Goal: Task Accomplishment & Management: Complete application form

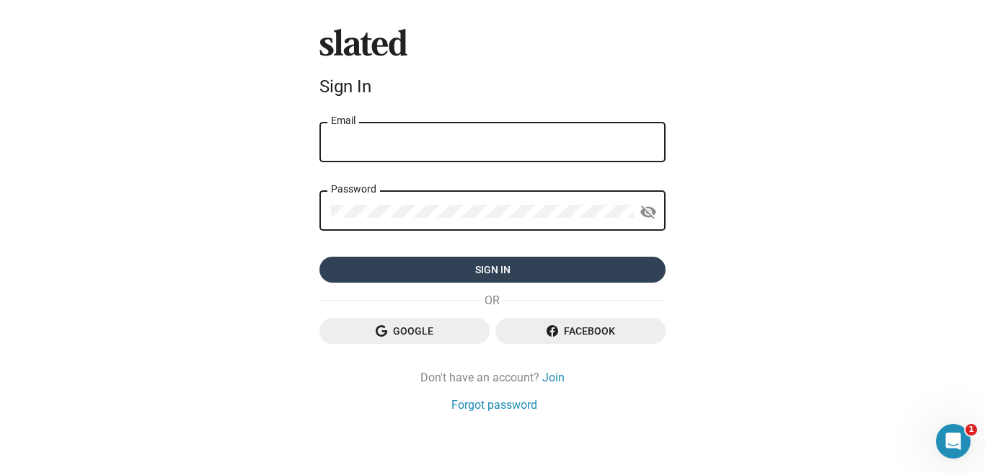
type input "[EMAIL_ADDRESS][PERSON_NAME][PERSON_NAME][DOMAIN_NAME]"
click at [523, 266] on span "Sign in" at bounding box center [492, 270] width 323 height 26
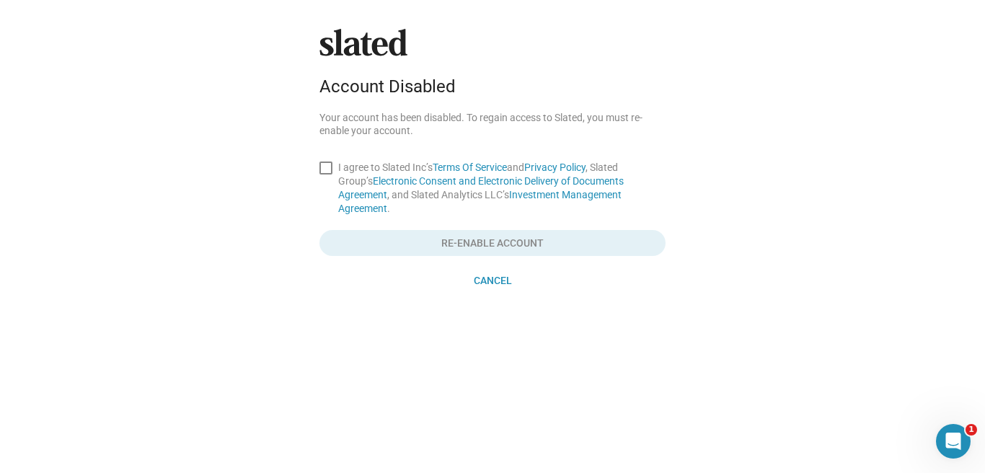
click at [328, 169] on span at bounding box center [326, 168] width 13 height 13
click at [326, 175] on input "I agree to Slated Inc’s Terms Of Service and Privacy Policy , Slated Group’s El…" at bounding box center [325, 175] width 1 height 1
checkbox input "true"
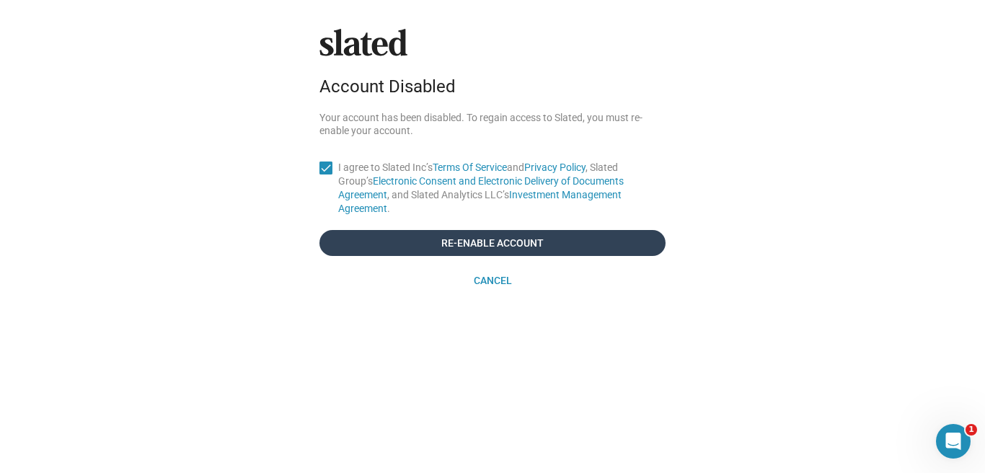
click at [503, 230] on span "Re-enable account" at bounding box center [492, 243] width 323 height 26
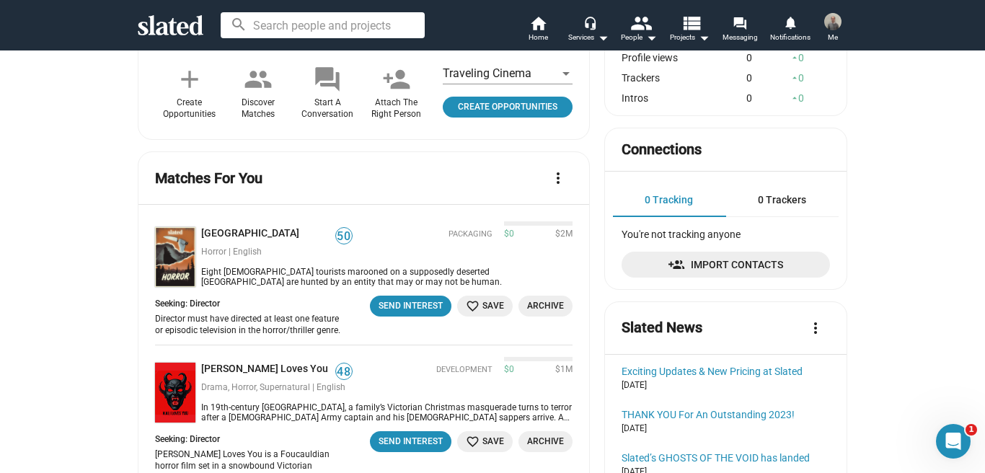
scroll to position [510, 0]
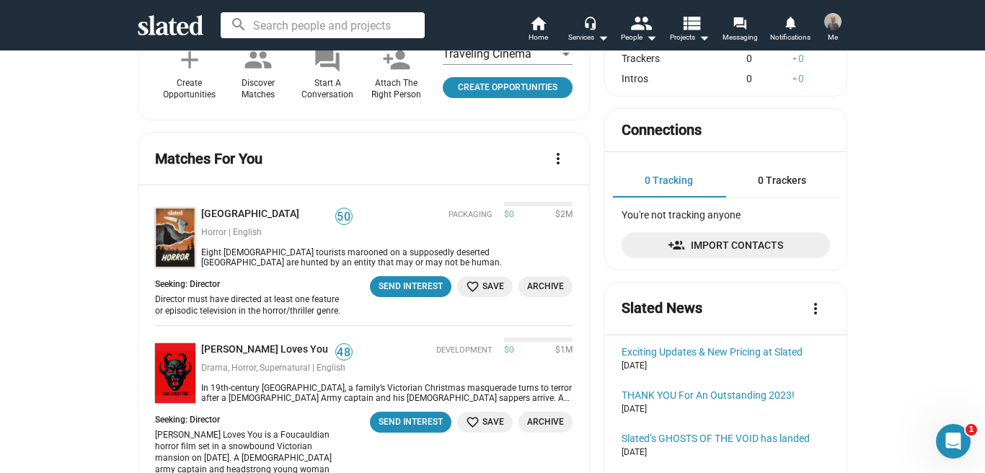
click at [556, 150] on mat-icon "more_vert" at bounding box center [558, 158] width 17 height 17
click at [522, 143] on div at bounding box center [492, 236] width 985 height 473
click at [562, 150] on mat-icon "more_vert" at bounding box center [558, 158] width 17 height 17
click at [533, 222] on link "Manage Interests" at bounding box center [514, 226] width 115 height 23
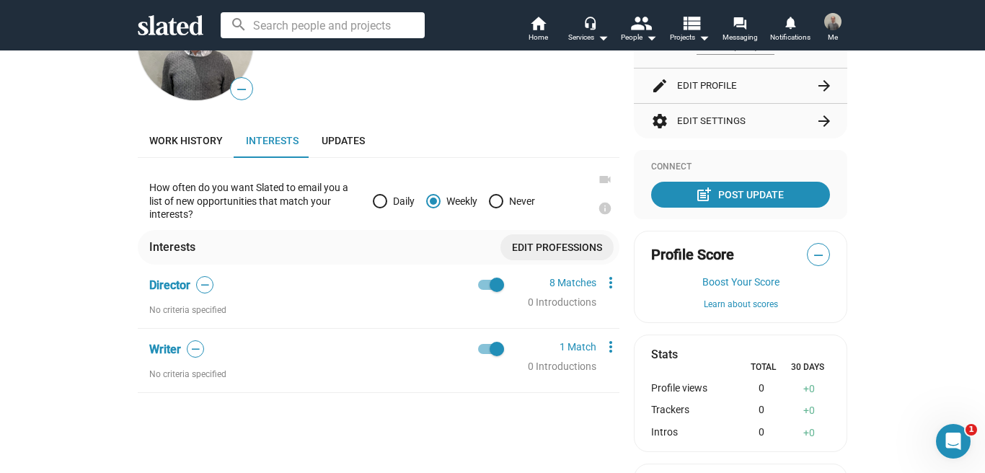
scroll to position [185, 0]
click at [498, 199] on span at bounding box center [496, 200] width 14 height 14
click at [498, 199] on input "Never" at bounding box center [496, 200] width 14 height 14
radio input "true"
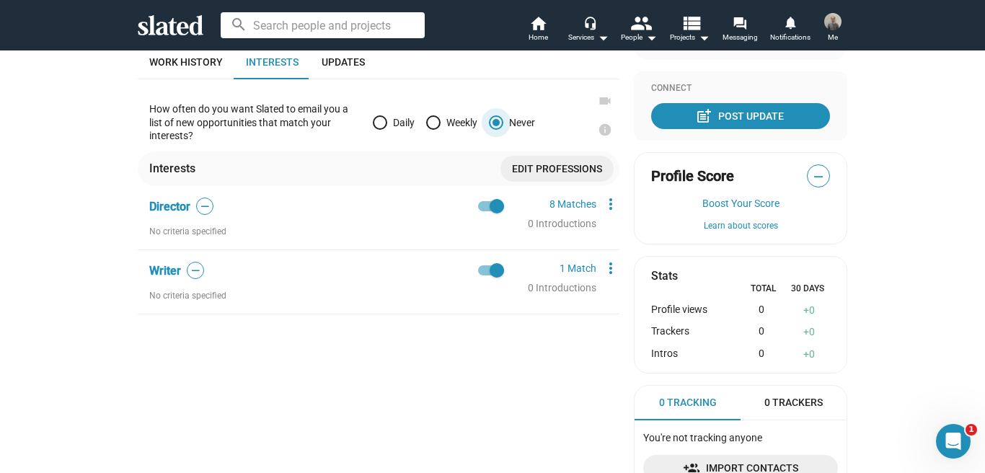
scroll to position [276, 0]
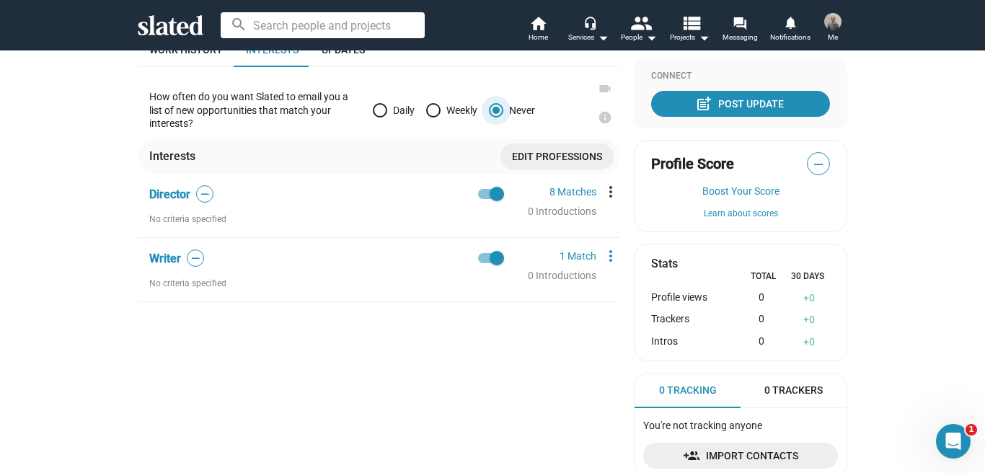
click at [610, 193] on mat-icon "more_vert" at bounding box center [610, 191] width 17 height 17
click at [560, 106] on div at bounding box center [492, 236] width 985 height 473
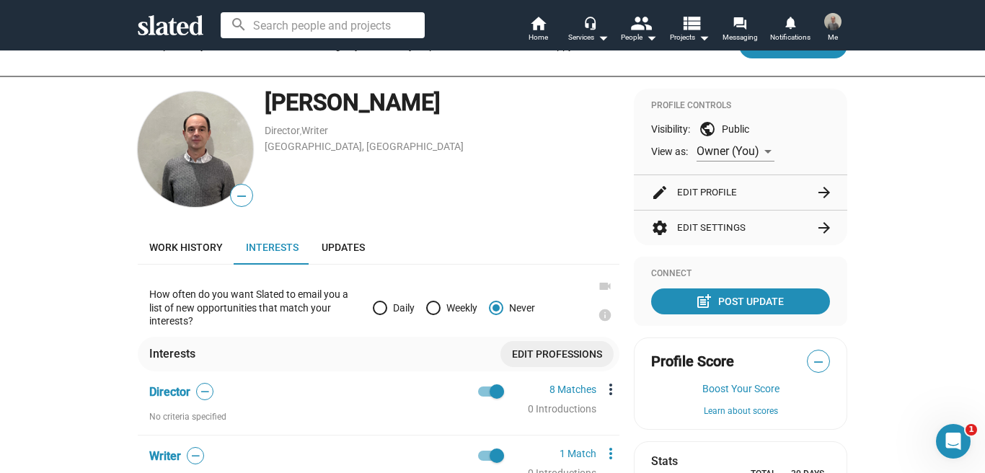
scroll to position [0, 0]
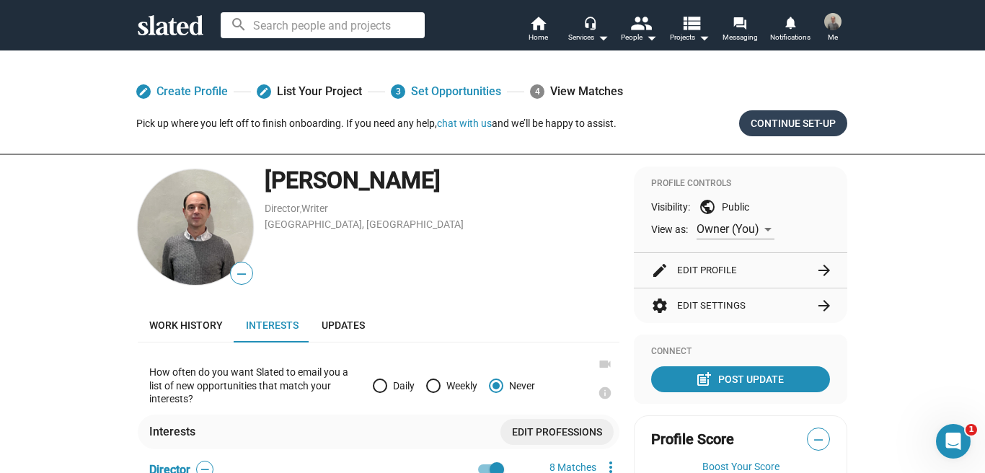
click at [779, 128] on span "Continue Set-up" at bounding box center [793, 123] width 85 height 26
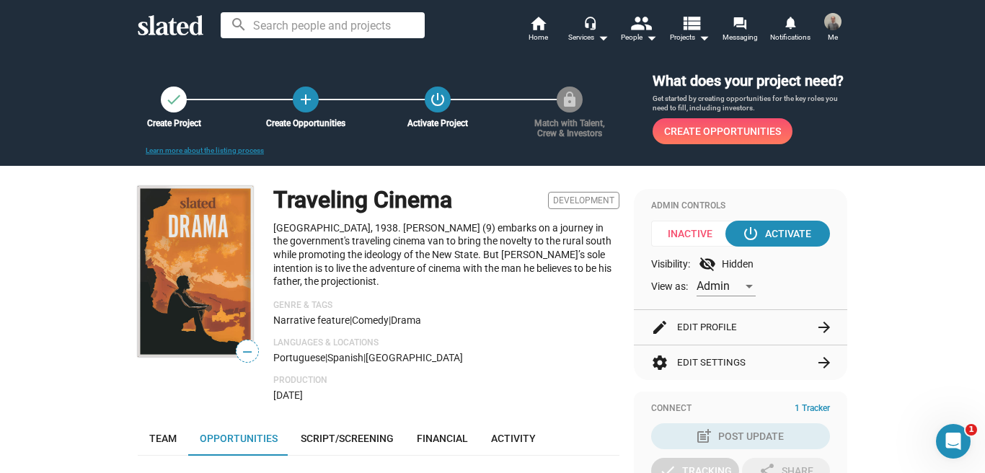
click at [700, 330] on button "edit Edit Profile arrow_forward" at bounding box center [740, 327] width 179 height 35
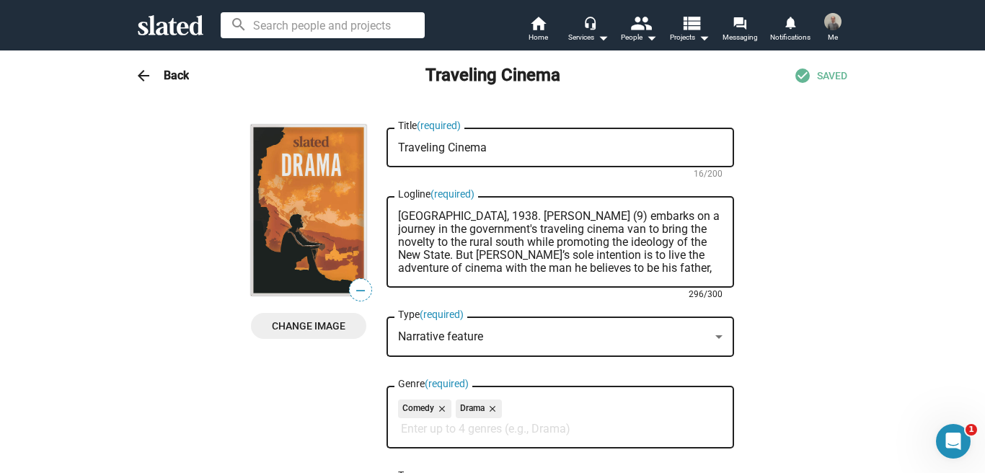
click at [502, 215] on textarea "[GEOGRAPHIC_DATA], 1938. [PERSON_NAME] (9) embarks on a journey in the governme…" at bounding box center [560, 242] width 325 height 65
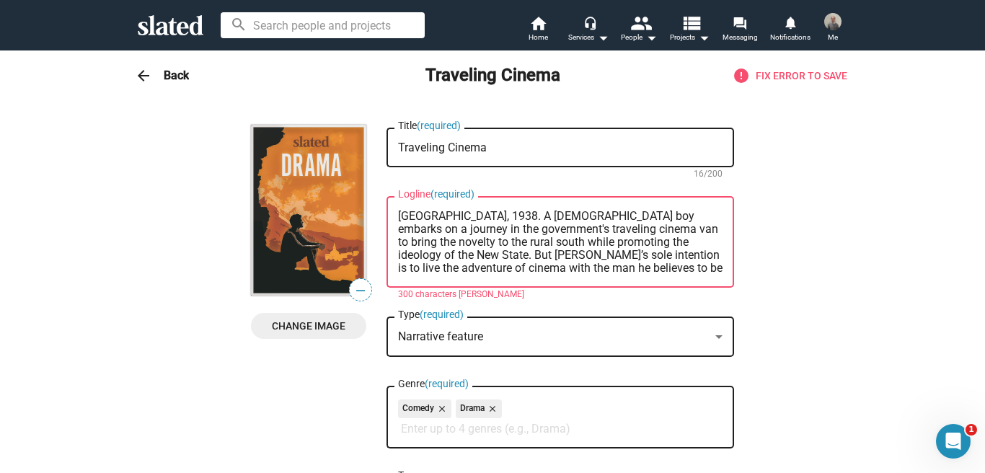
click at [530, 215] on textarea "[GEOGRAPHIC_DATA], 1938. A [DEMOGRAPHIC_DATA] boy embarks on a journey in the g…" at bounding box center [560, 242] width 325 height 65
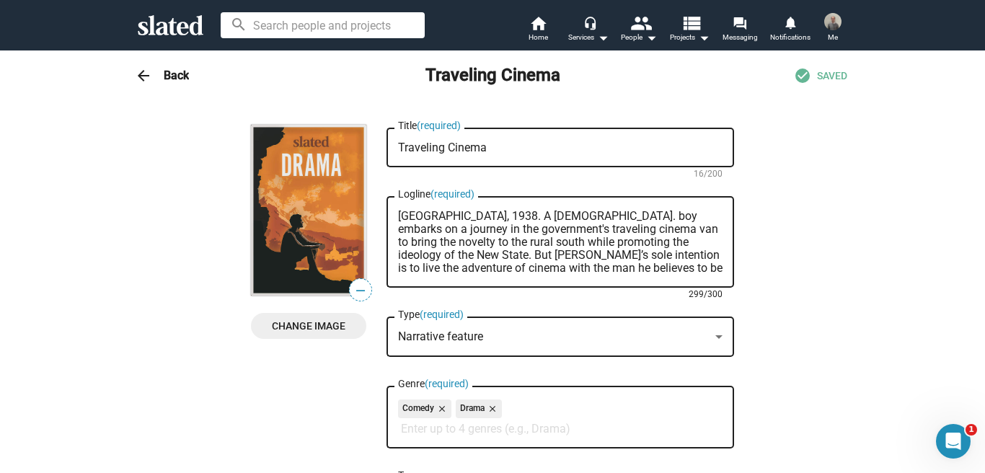
click at [566, 240] on textarea "[GEOGRAPHIC_DATA], 1938. A [DEMOGRAPHIC_DATA]. boy embarks on a journey in the …" at bounding box center [560, 242] width 325 height 65
click at [533, 220] on textarea "[GEOGRAPHIC_DATA], 1938. A [DEMOGRAPHIC_DATA]. boy embarks on a journey in the …" at bounding box center [560, 242] width 325 height 65
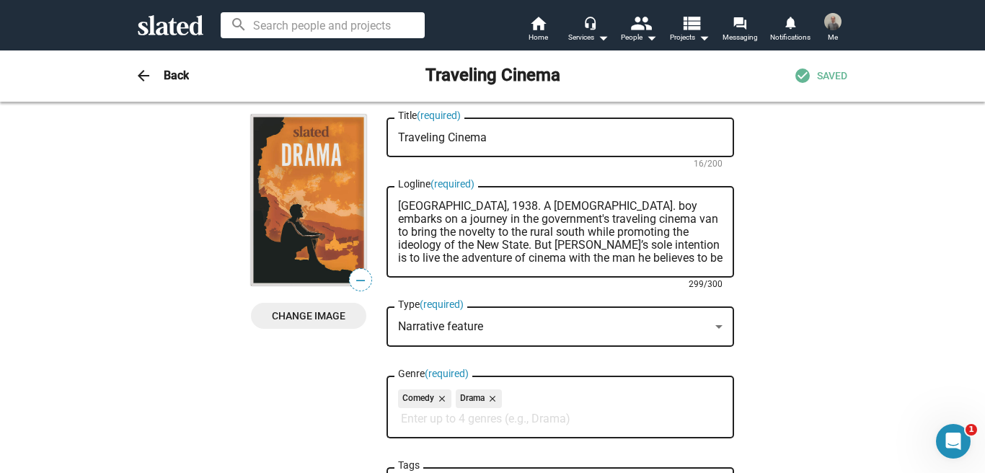
scroll to position [11, 0]
click at [673, 205] on textarea "[GEOGRAPHIC_DATA], 1938. A [DEMOGRAPHIC_DATA]. boy embarks on a journey in the …" at bounding box center [560, 231] width 325 height 65
click at [648, 238] on textarea "[GEOGRAPHIC_DATA], 1938. A [DEMOGRAPHIC_DATA]. boy embarks on a journey in a go…" at bounding box center [560, 231] width 325 height 65
click at [421, 230] on textarea "[GEOGRAPHIC_DATA], 1938. A [DEMOGRAPHIC_DATA]. boy embarks on a journey in a go…" at bounding box center [560, 231] width 325 height 65
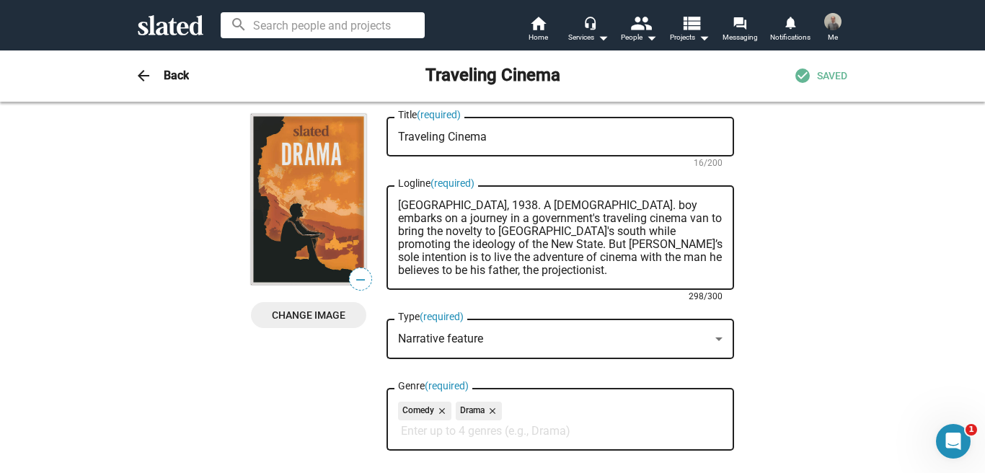
click at [472, 265] on textarea "[GEOGRAPHIC_DATA], 1938. A [DEMOGRAPHIC_DATA]. boy embarks on a journey in a go…" at bounding box center [560, 238] width 325 height 78
click at [440, 208] on textarea "[GEOGRAPHIC_DATA], 1938. A [DEMOGRAPHIC_DATA]. boy embarks on a journey in a go…" at bounding box center [560, 238] width 325 height 78
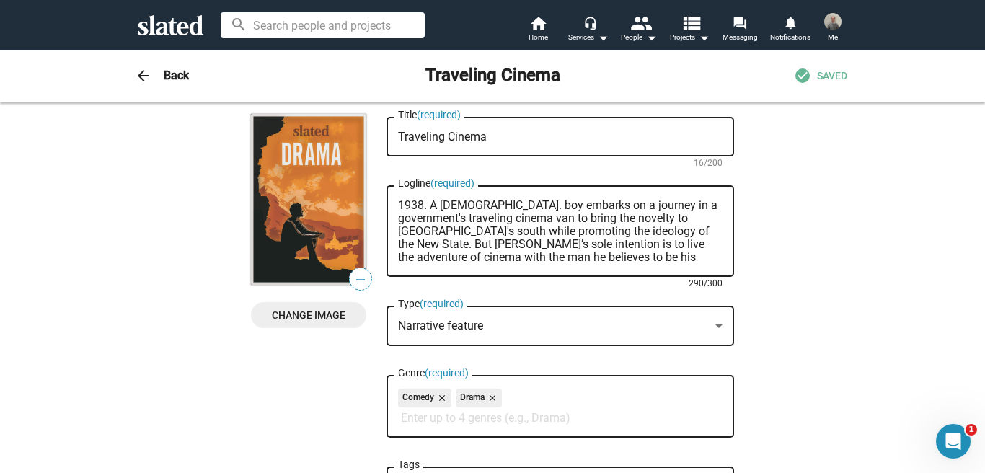
click at [615, 255] on textarea "1938. A [DEMOGRAPHIC_DATA]. boy embarks on a journey in a government's travelin…" at bounding box center [560, 231] width 325 height 65
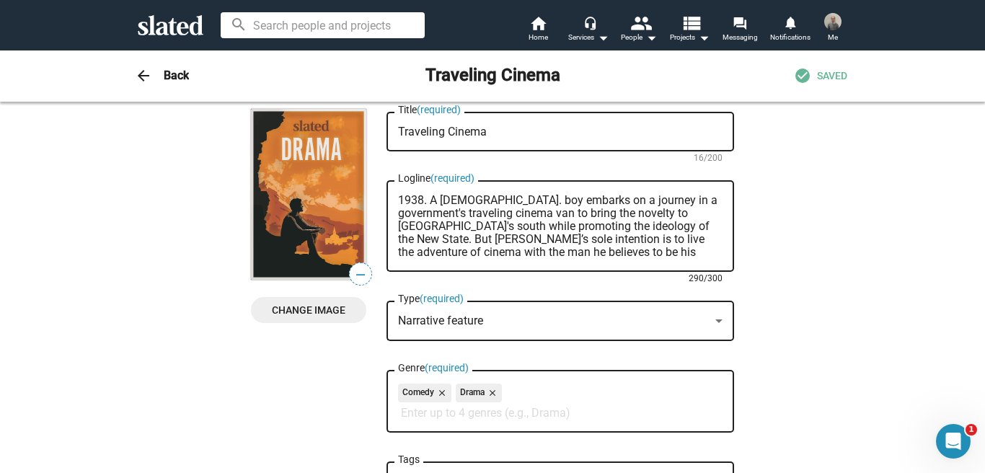
scroll to position [24, 0]
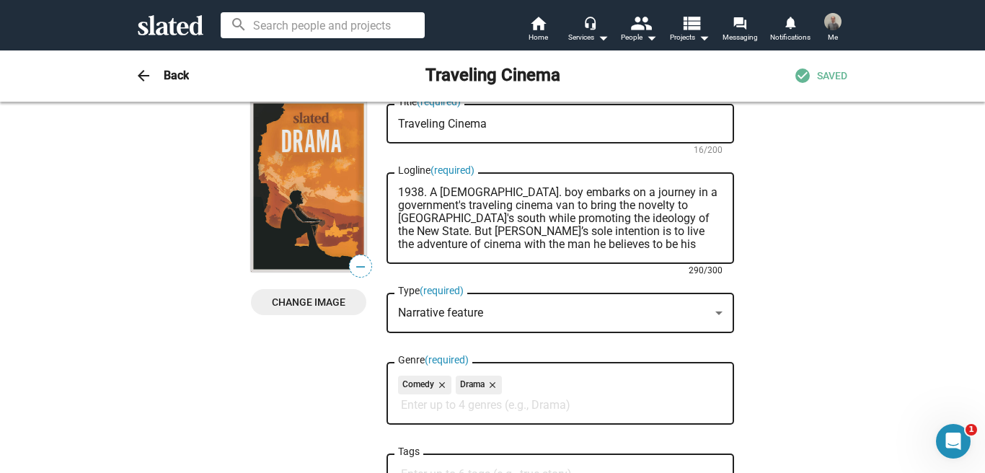
click at [685, 220] on textarea "1938. A [DEMOGRAPHIC_DATA]. boy embarks on a journey in a government's travelin…" at bounding box center [560, 218] width 325 height 65
click at [638, 250] on textarea "1938. A [DEMOGRAPHIC_DATA]. boy embarks on a journey in a government's travelin…" at bounding box center [560, 218] width 325 height 65
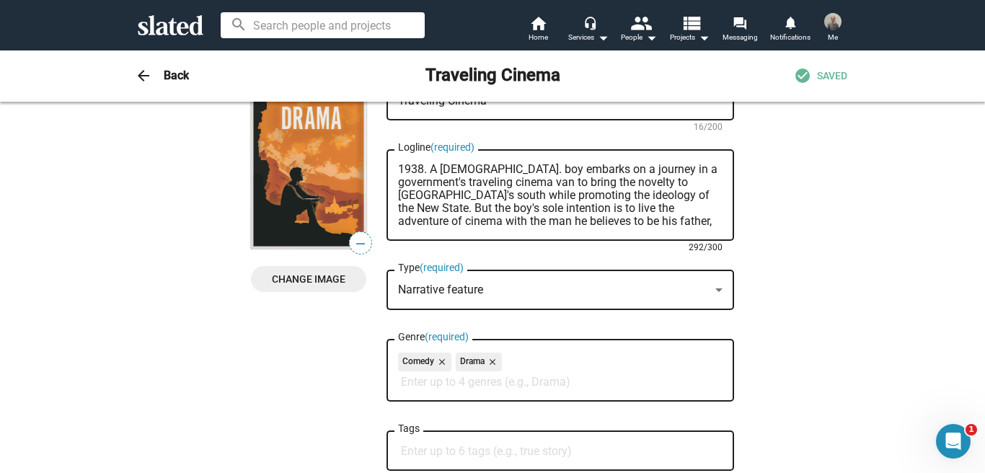
scroll to position [0, 0]
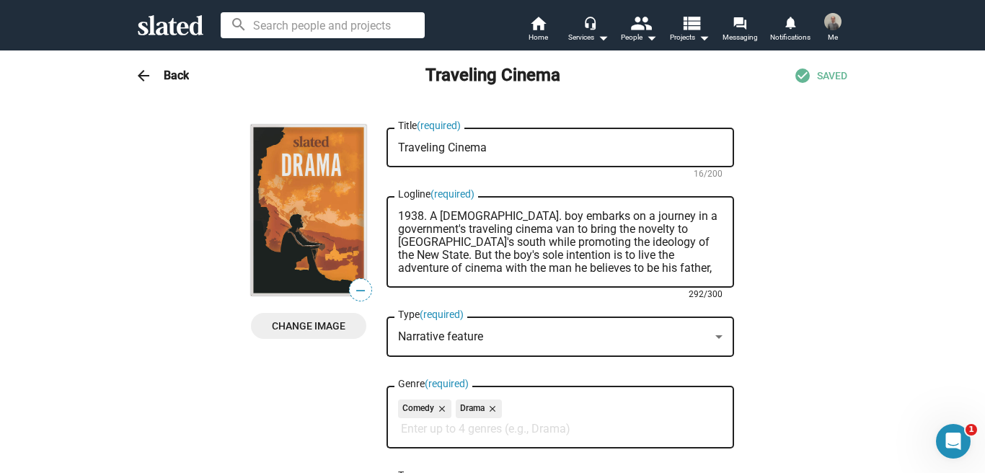
type textarea "1938. A [DEMOGRAPHIC_DATA]. boy embarks on a journey in a government's travelin…"
click at [328, 324] on span "Change Image" at bounding box center [309, 326] width 92 height 26
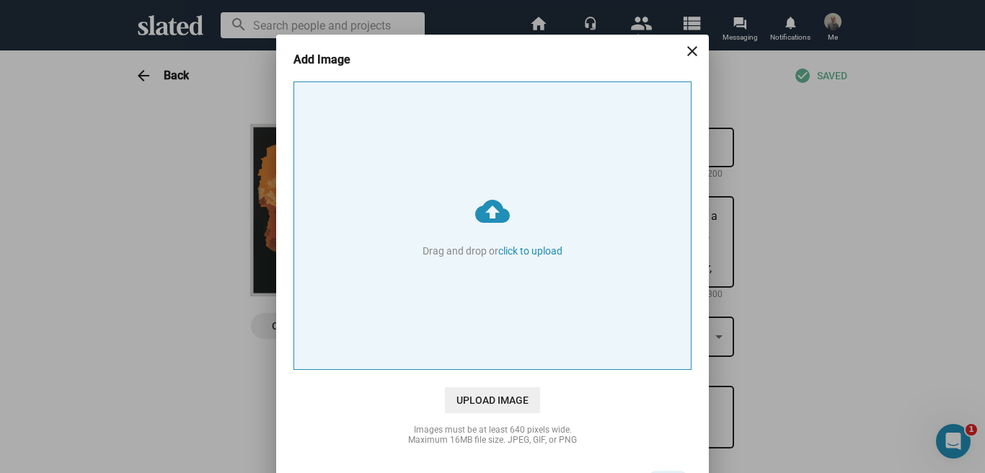
type input "C:\fakepath\Screen Shot [DATE] 5.23.32 PM.png"
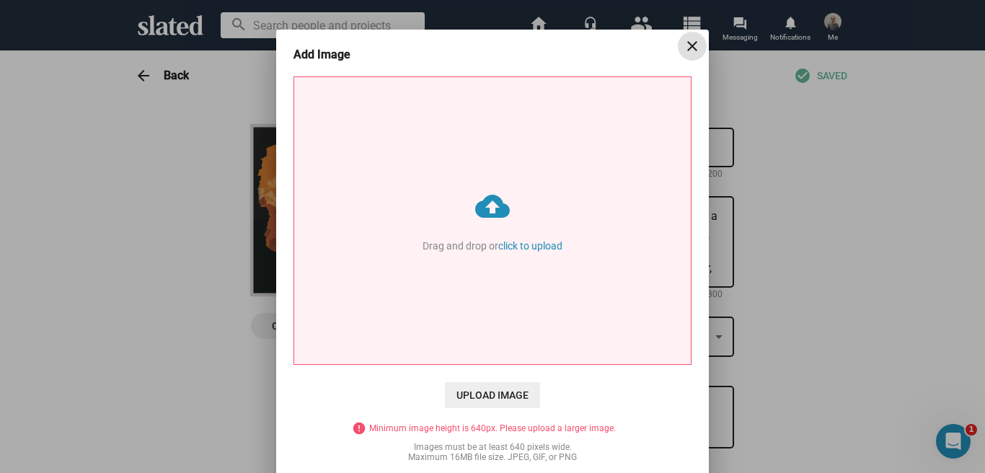
scroll to position [6, 0]
type input "C:\fakepath\Screen Shot [DATE] 5.23.05 PM.png"
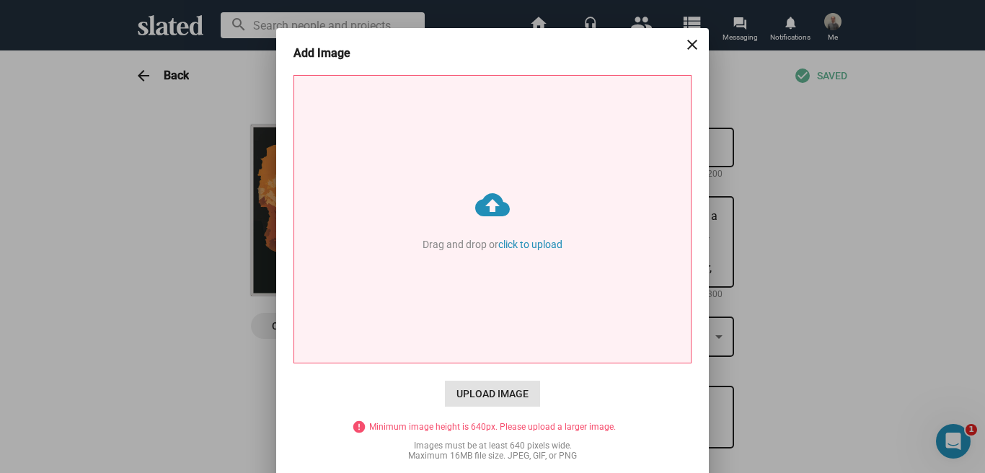
click at [516, 397] on span "Upload Image" at bounding box center [492, 394] width 95 height 26
click at [516, 363] on input "cloud_upload Drag and drop or click to upload" at bounding box center [492, 219] width 397 height 287
type input "C:\fakepath\Screen Shot [DATE] 5.23.05 PM.png"
click at [693, 41] on mat-icon "close" at bounding box center [692, 44] width 17 height 17
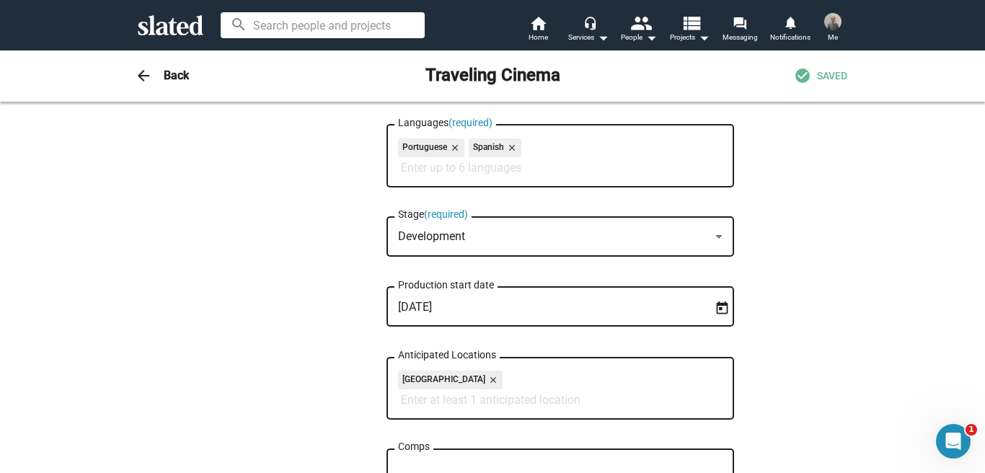
scroll to position [0, 0]
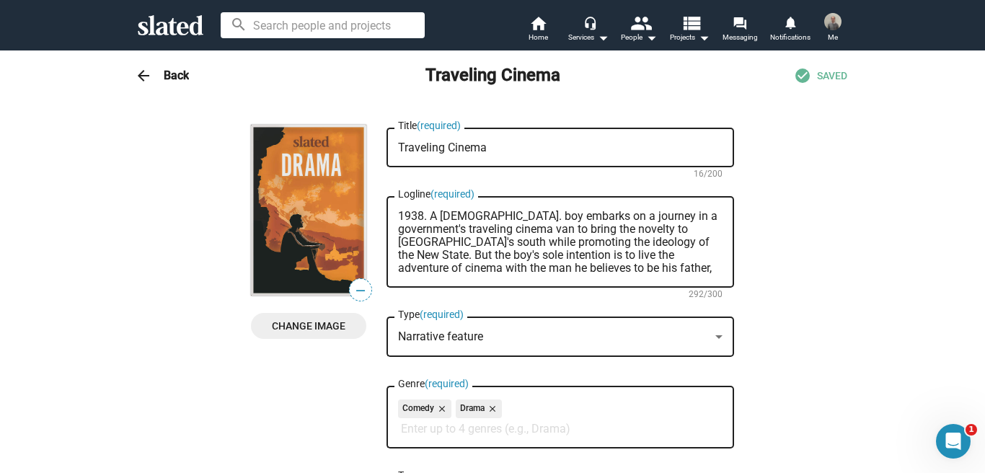
click at [168, 72] on h3 "Back" at bounding box center [176, 75] width 25 height 15
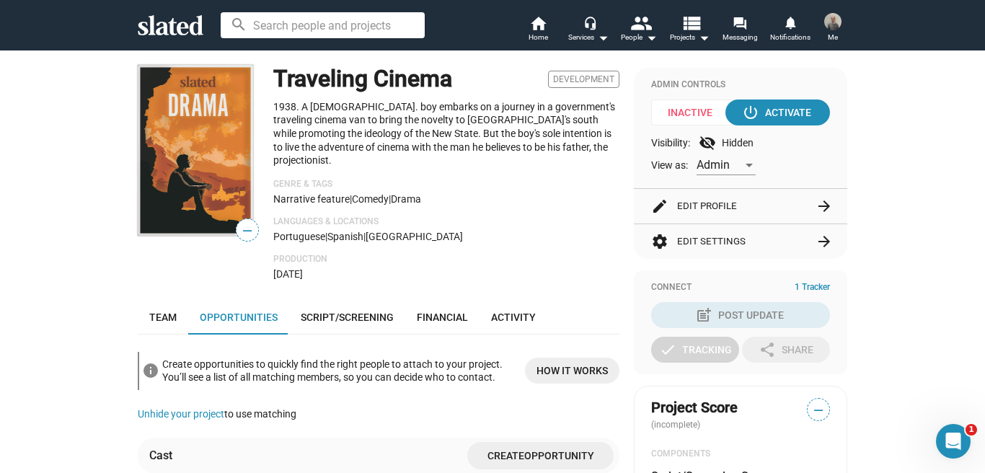
scroll to position [125, 0]
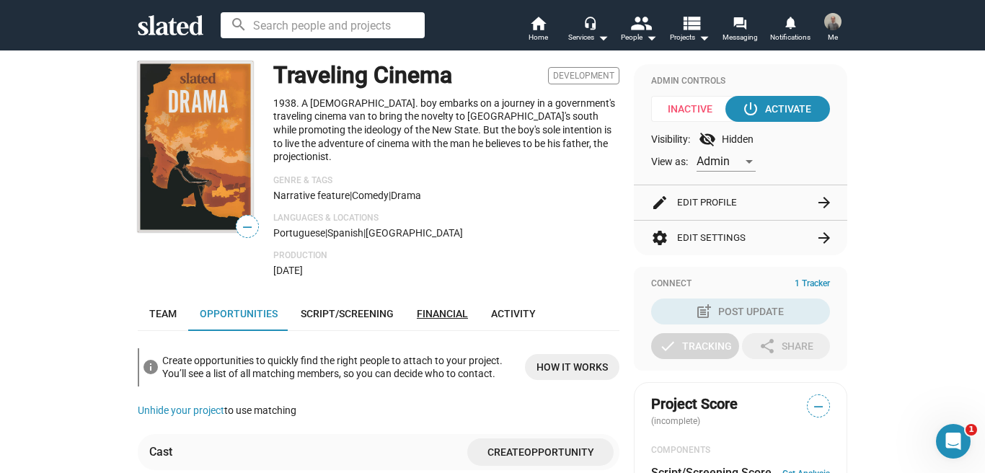
click at [442, 308] on span "Financial" at bounding box center [442, 314] width 51 height 12
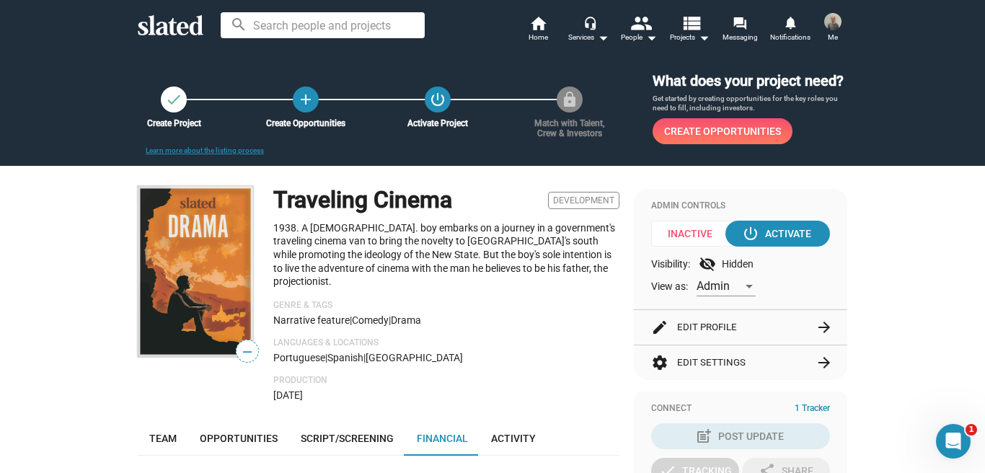
click at [713, 126] on span "Create Opportunities" at bounding box center [722, 131] width 117 height 26
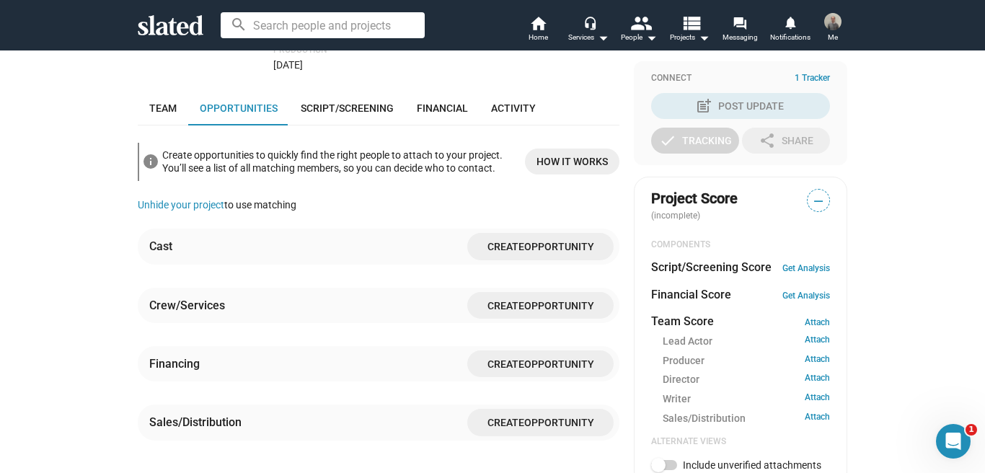
scroll to position [358, 0]
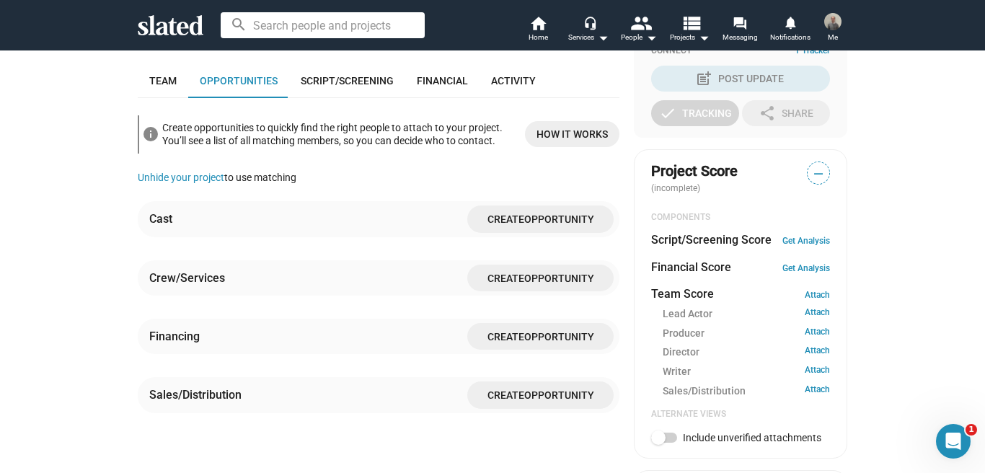
click at [551, 331] on span "Opportunity" at bounding box center [559, 337] width 70 height 12
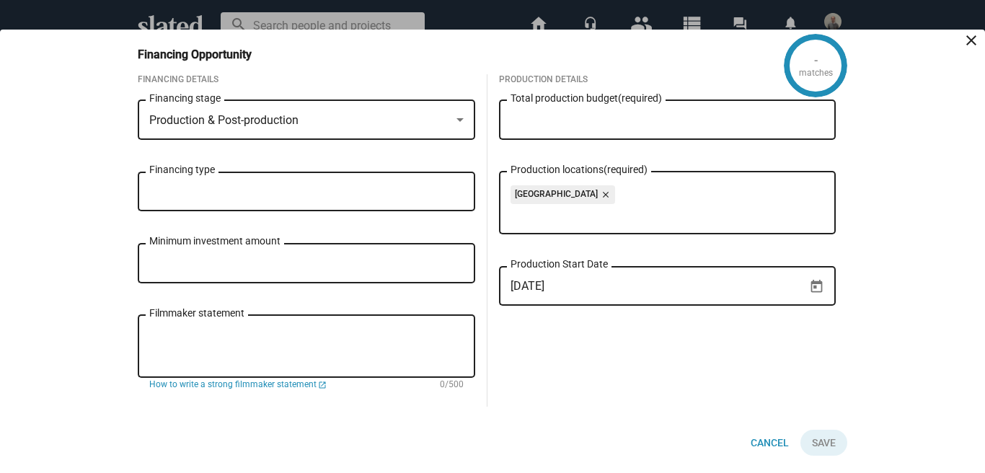
click at [377, 268] on input "Minimum investment amount" at bounding box center [306, 264] width 315 height 13
click at [563, 124] on input "Total production budget (required)" at bounding box center [668, 120] width 315 height 13
type input "$ 250,000,000"
click at [891, 206] on div "151 matches Financing Opportunity close Financing Details Production & Post-pro…" at bounding box center [492, 252] width 985 height 444
click at [366, 199] on div "Financing type" at bounding box center [306, 190] width 315 height 43
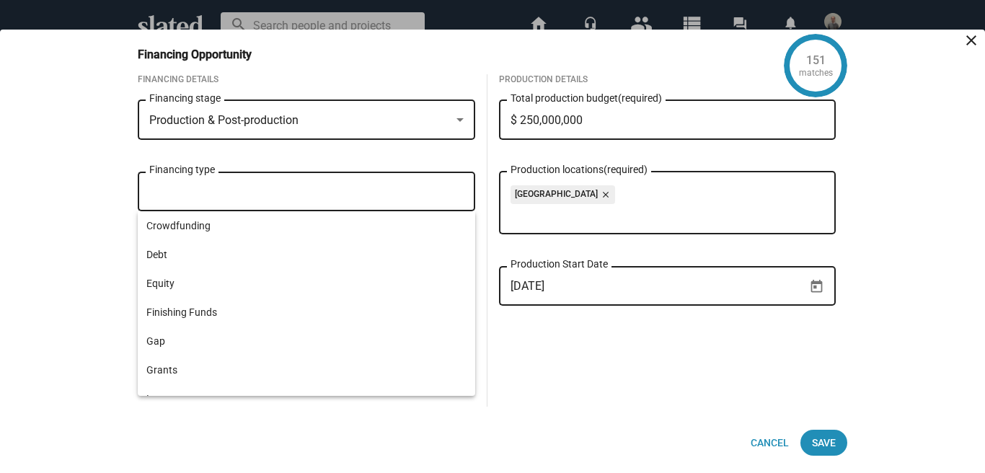
click at [357, 151] on div "Production & Post-production Financing stage" at bounding box center [307, 128] width 338 height 56
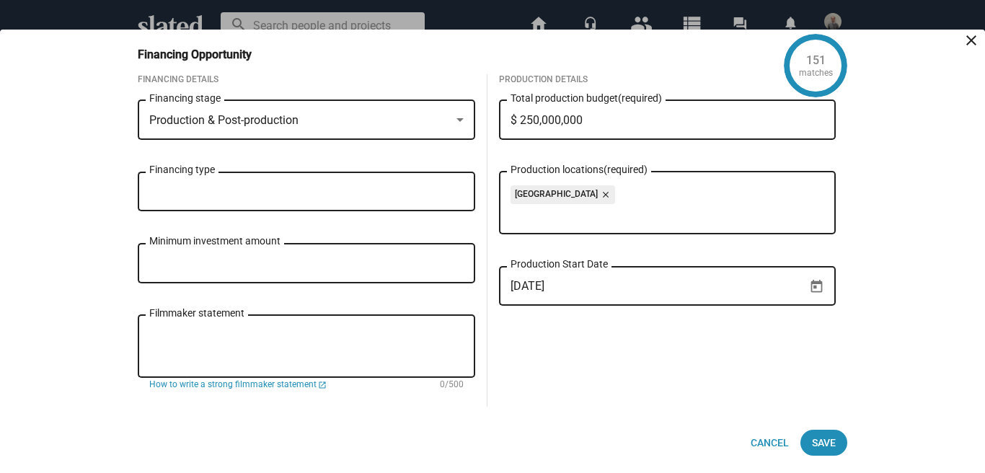
click at [361, 187] on input "Financing type" at bounding box center [309, 191] width 315 height 13
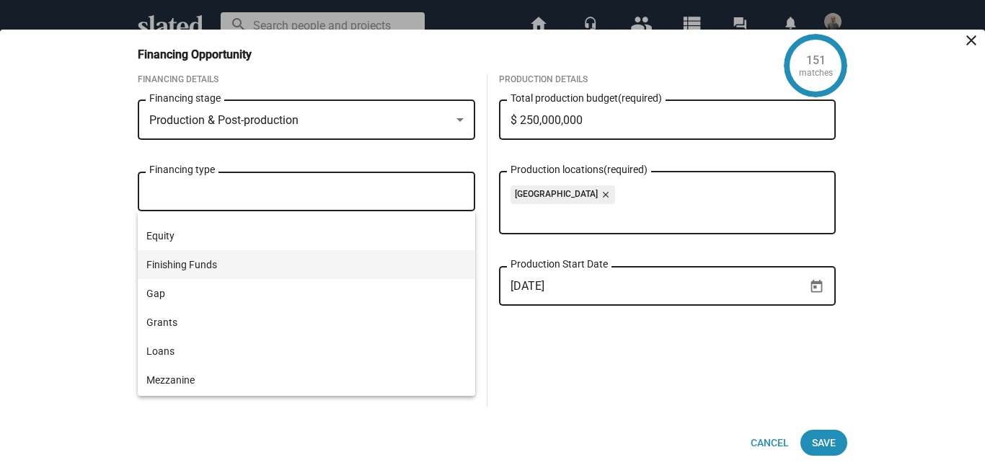
scroll to position [55, 0]
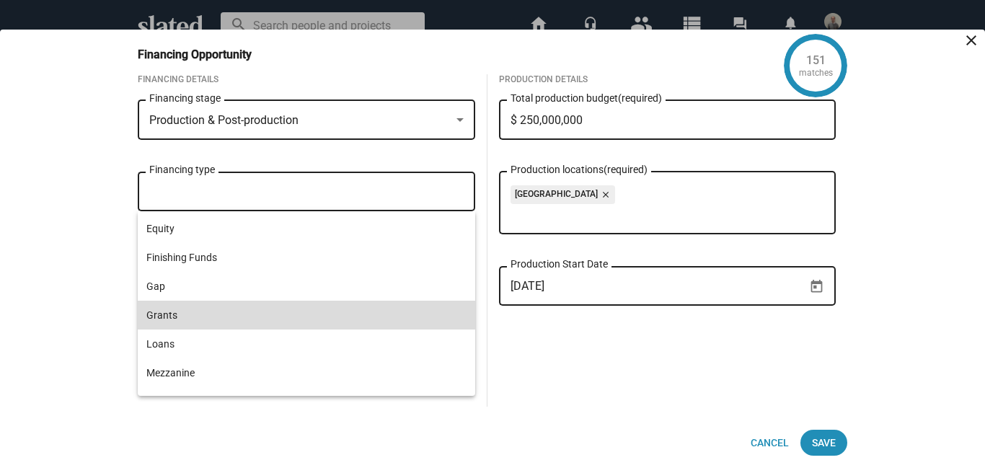
click at [378, 312] on span "Grants" at bounding box center [306, 315] width 320 height 29
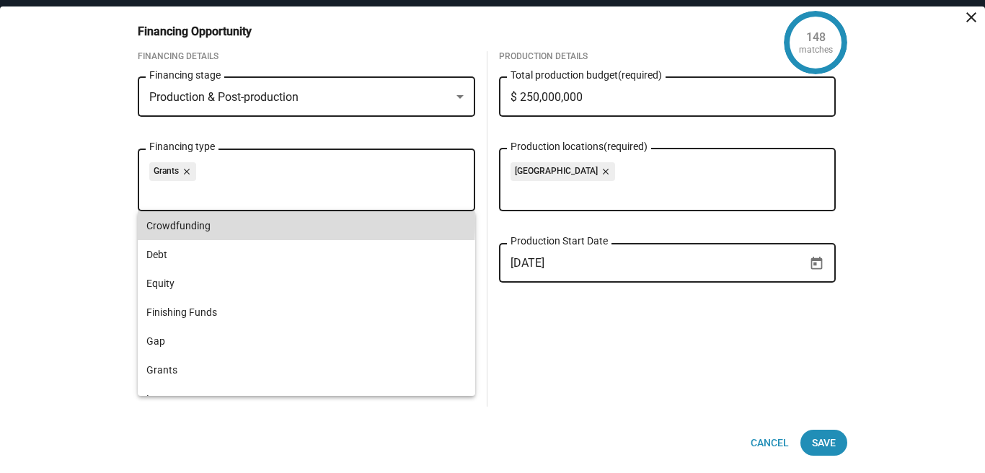
click at [259, 224] on span "Crowdfunding" at bounding box center [306, 225] width 320 height 29
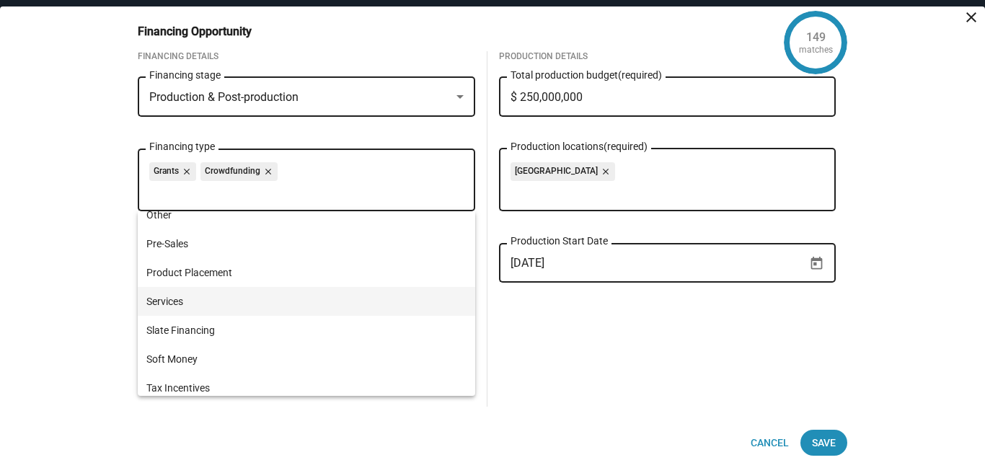
scroll to position [277, 0]
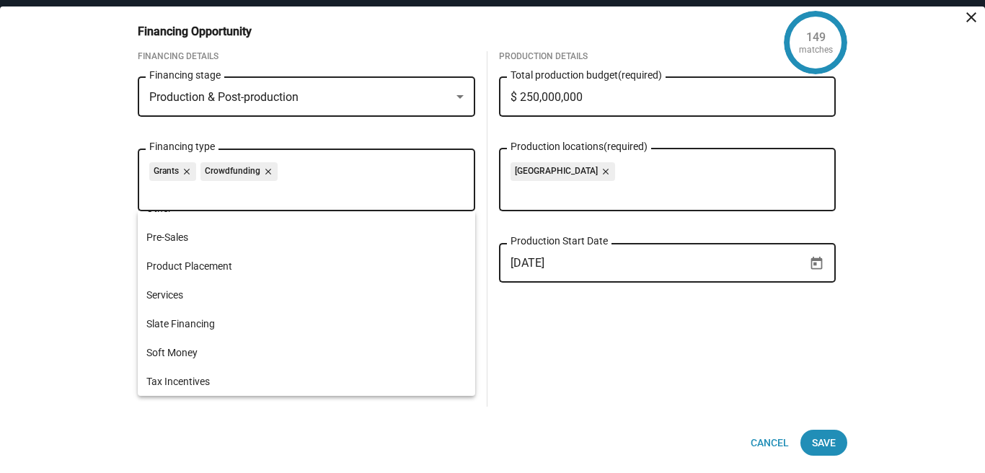
click at [84, 335] on div "149 matches Financing Opportunity close Financing Details Production & Post-pro…" at bounding box center [492, 239] width 985 height 467
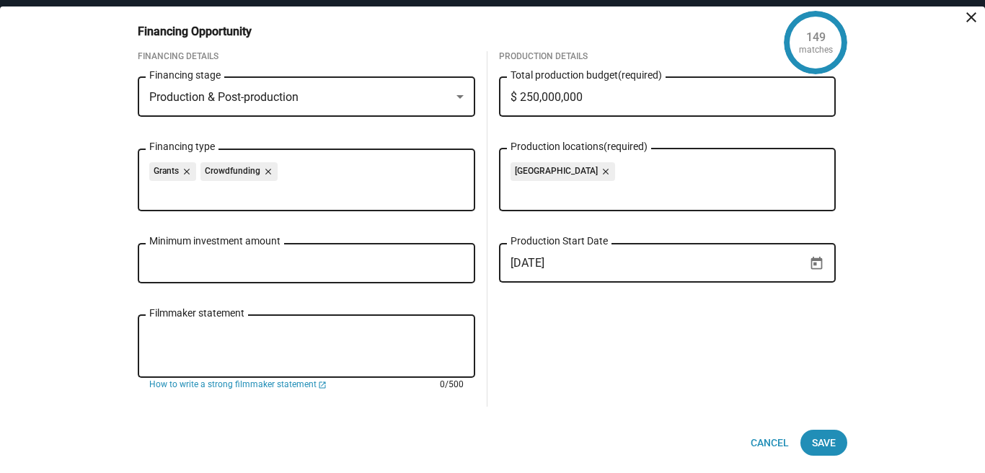
click at [180, 333] on textarea "Filmmaker statement" at bounding box center [306, 347] width 315 height 39
paste textarea "Around this coming-of-age narrative, the story deals with topics such as friend…"
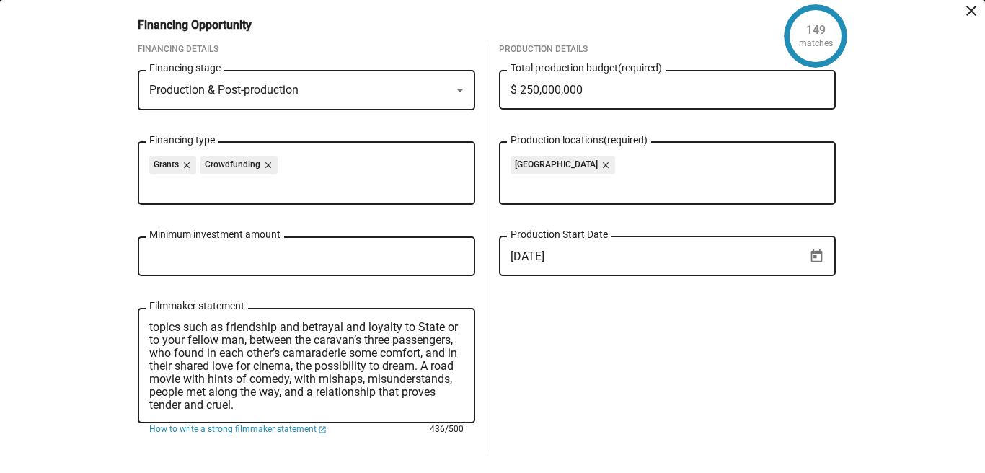
scroll to position [0, 0]
drag, startPoint x: 207, startPoint y: 328, endPoint x: 146, endPoint y: 326, distance: 60.6
click at [146, 326] on div "Around this coming-of-age narrative, the story deals with topics such as friend…" at bounding box center [307, 365] width 338 height 118
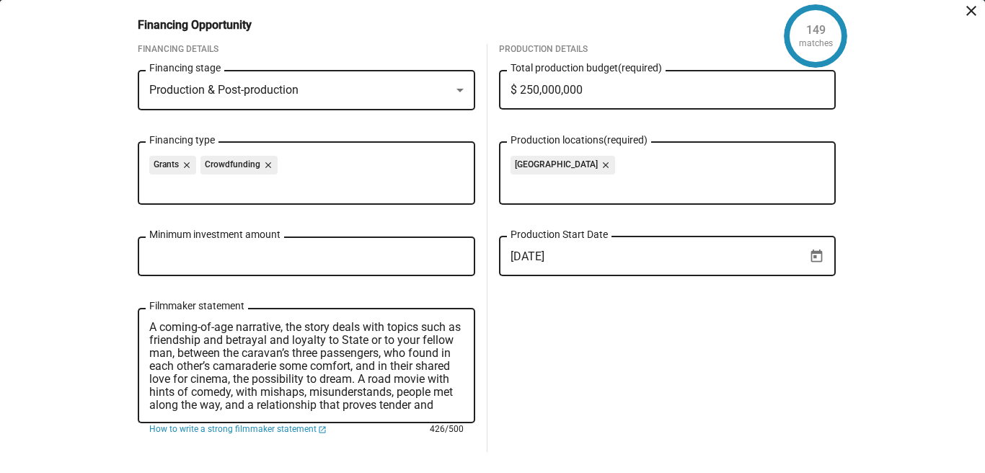
click at [335, 329] on textarea "A coming-of-age narrative, the story deals with topics such as friendship and b…" at bounding box center [306, 366] width 315 height 91
click at [288, 329] on textarea "A coming-of-age narrative, dealing with topics such as friendship and betrayal …" at bounding box center [306, 366] width 315 height 91
click at [341, 343] on textarea "A coming-of-age narrative dealing with topics such as friendship and betrayal a…" at bounding box center [306, 366] width 315 height 91
click at [362, 368] on textarea "A coming-of-age narrative dealing with topics such as friendship and betrayal a…" at bounding box center [306, 366] width 315 height 91
click at [343, 342] on textarea "A coming-of-age narrative dealing with topics such as friendship and betrayal a…" at bounding box center [306, 366] width 315 height 91
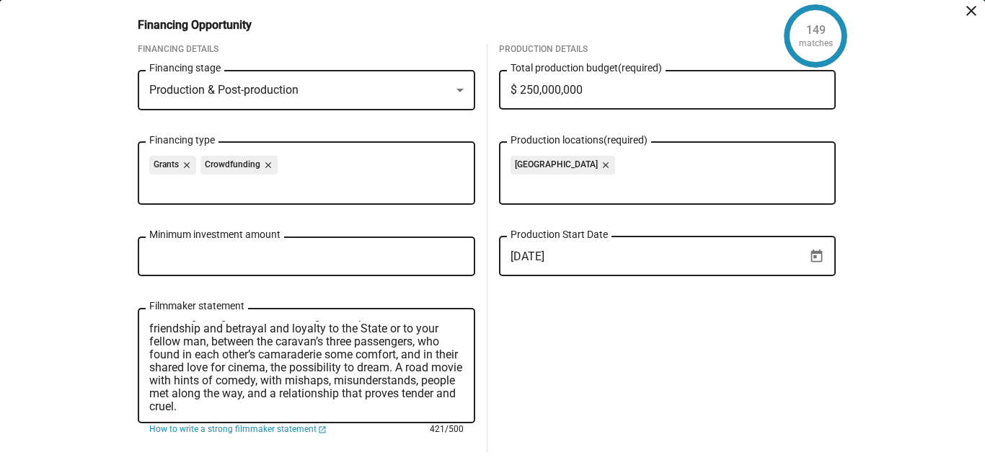
scroll to position [13, 0]
click at [312, 398] on textarea "A coming-of-age narrative dealing with topics such as friendship and betrayal a…" at bounding box center [306, 366] width 315 height 91
click at [278, 402] on textarea "A coming-of-age narrative dealing with topics such as friendship and betrayal a…" at bounding box center [306, 366] width 315 height 91
type textarea "A coming-of-age narrative dealing with topics such as friendship and betrayal a…"
click at [318, 429] on mat-icon "launch" at bounding box center [322, 430] width 9 height 9
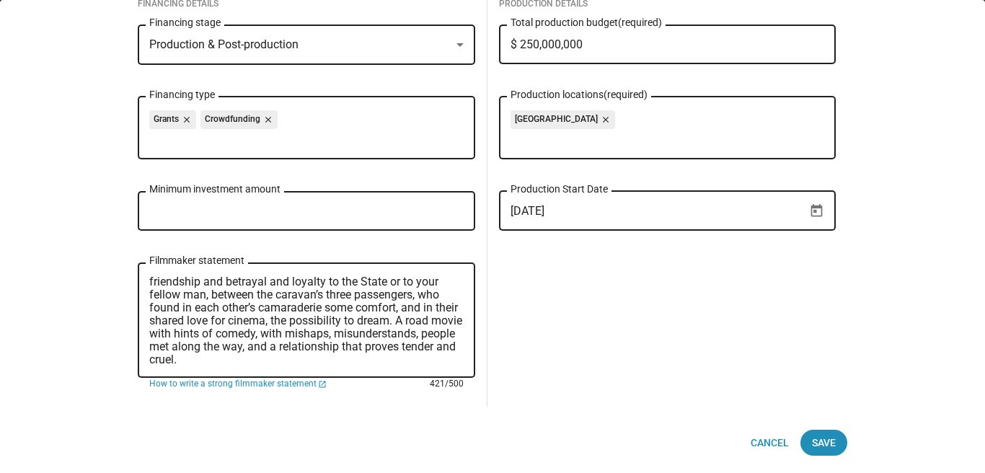
scroll to position [0, 0]
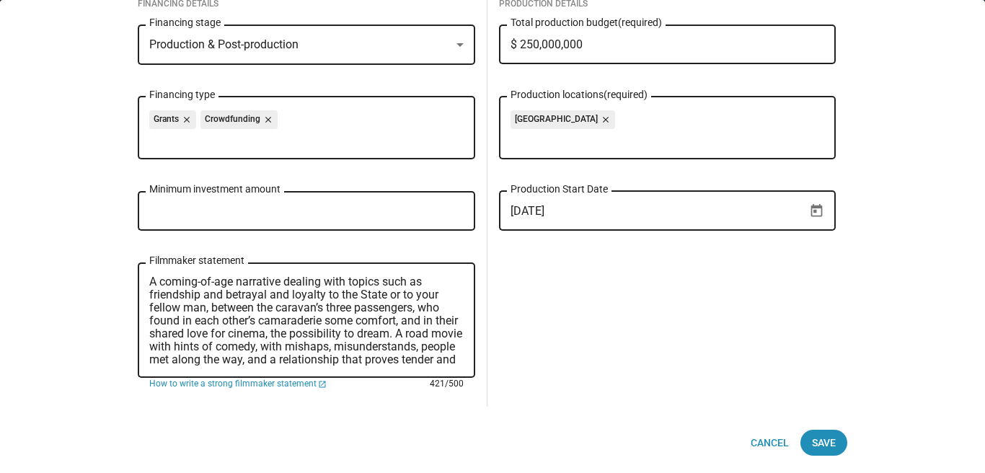
drag, startPoint x: 252, startPoint y: 359, endPoint x: 174, endPoint y: 255, distance: 130.3
click at [174, 255] on div "Financing Details Production & Post-production Financing stage Grants close Cro…" at bounding box center [307, 203] width 338 height 408
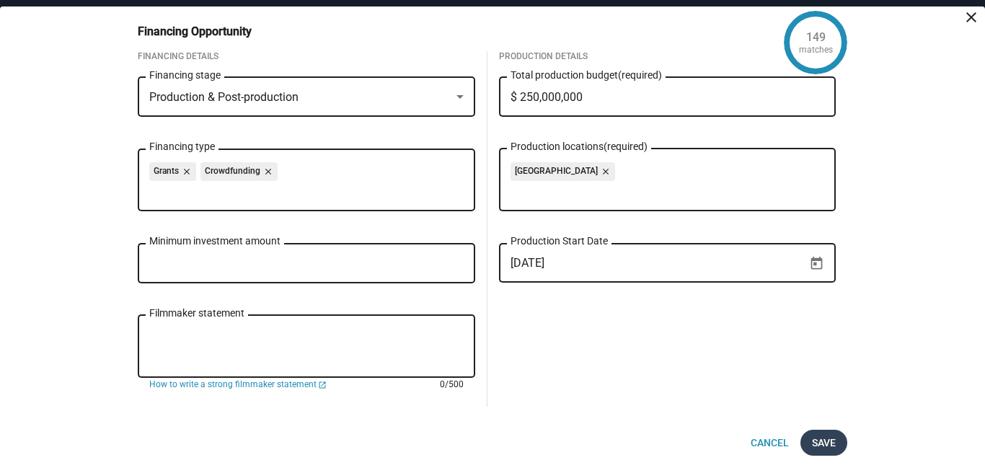
click at [830, 440] on span "Save" at bounding box center [824, 443] width 24 height 26
checkbox input "true"
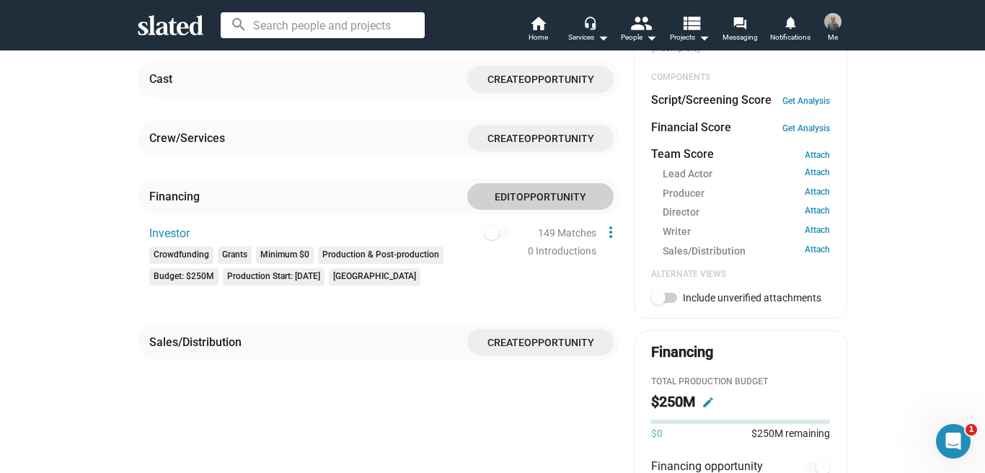
scroll to position [501, 0]
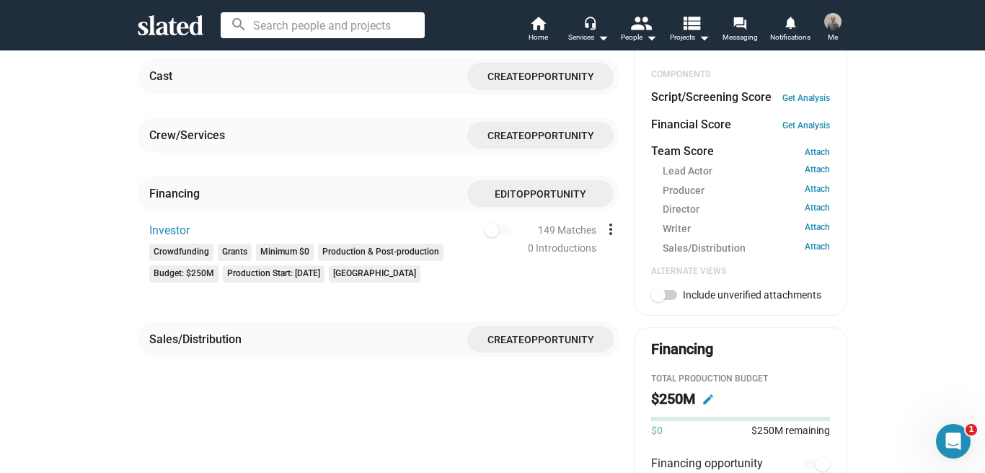
click at [610, 221] on mat-icon "more_vert" at bounding box center [610, 229] width 17 height 17
click at [516, 260] on div at bounding box center [492, 236] width 985 height 473
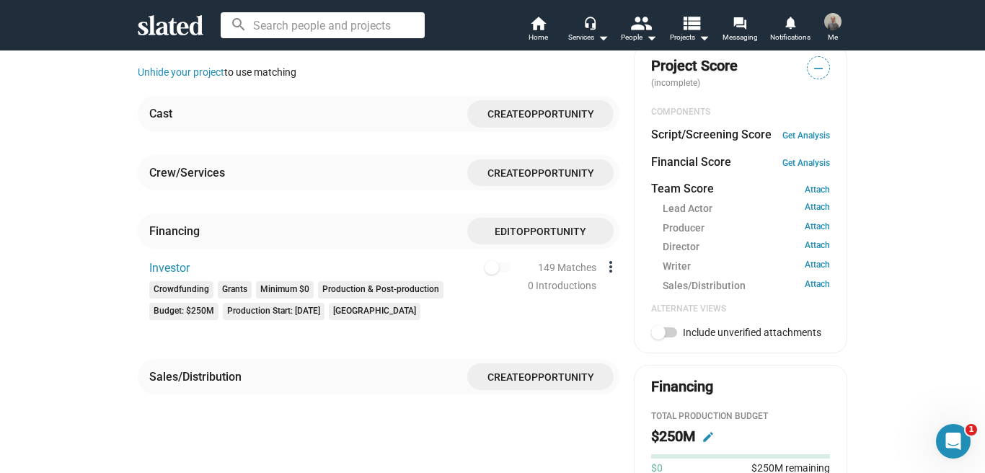
scroll to position [460, 0]
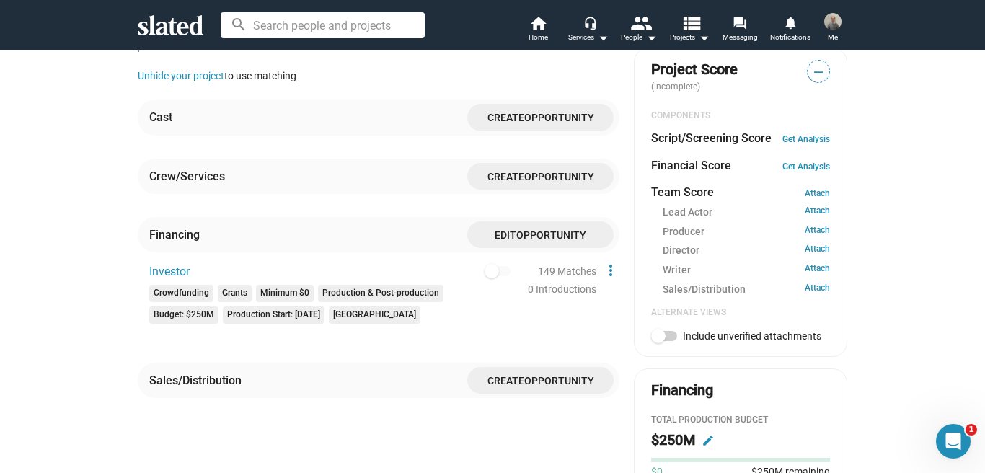
click at [204, 307] on mat-chip "Budget: $250M" at bounding box center [183, 315] width 69 height 17
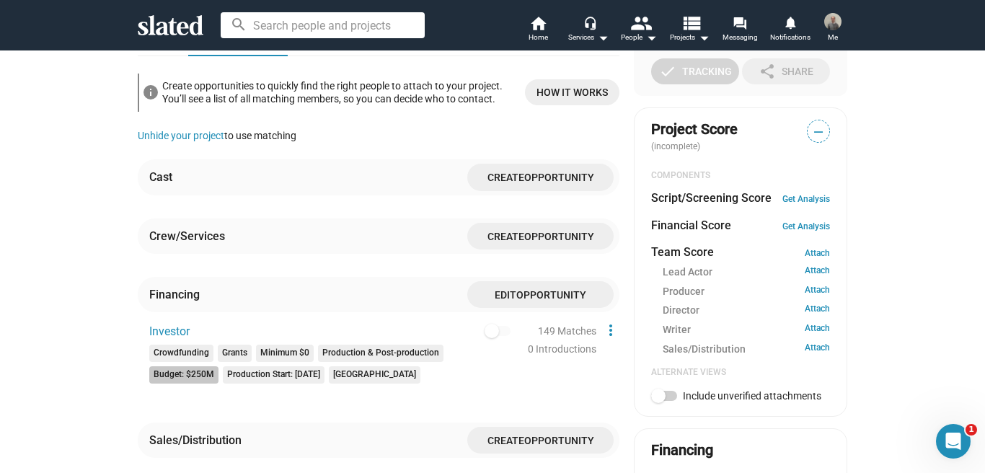
scroll to position [403, 0]
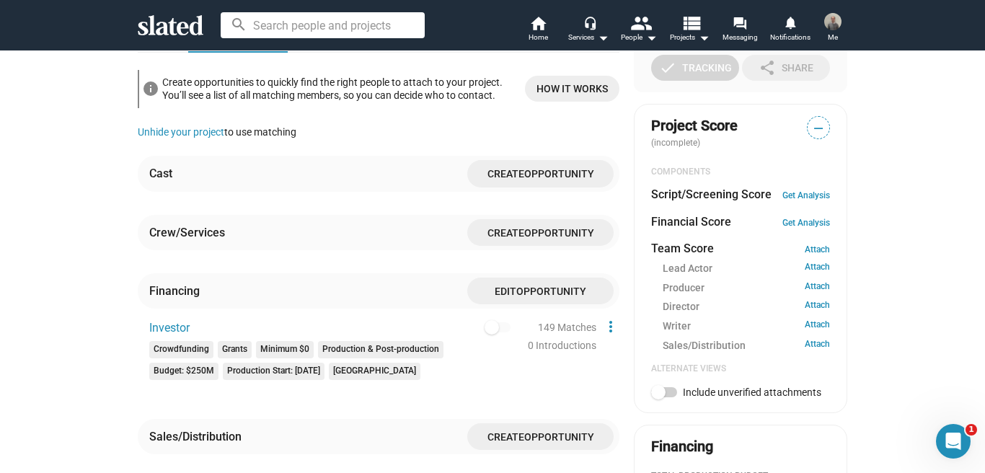
click at [542, 286] on span "Opportunity" at bounding box center [552, 292] width 70 height 12
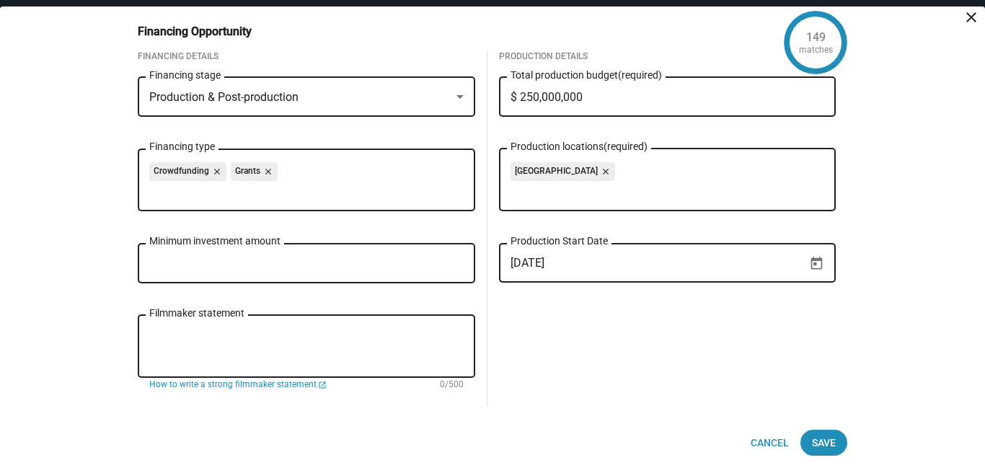
click at [585, 96] on input "$ 250,000,000" at bounding box center [668, 97] width 315 height 13
click at [450, 230] on div "Crowdfunding close Grants close Financing type" at bounding box center [307, 193] width 338 height 95
click at [532, 100] on input "$ 250,000" at bounding box center [668, 97] width 315 height 13
click at [539, 98] on input "$ 700,000" at bounding box center [668, 97] width 315 height 13
type input "$ 0"
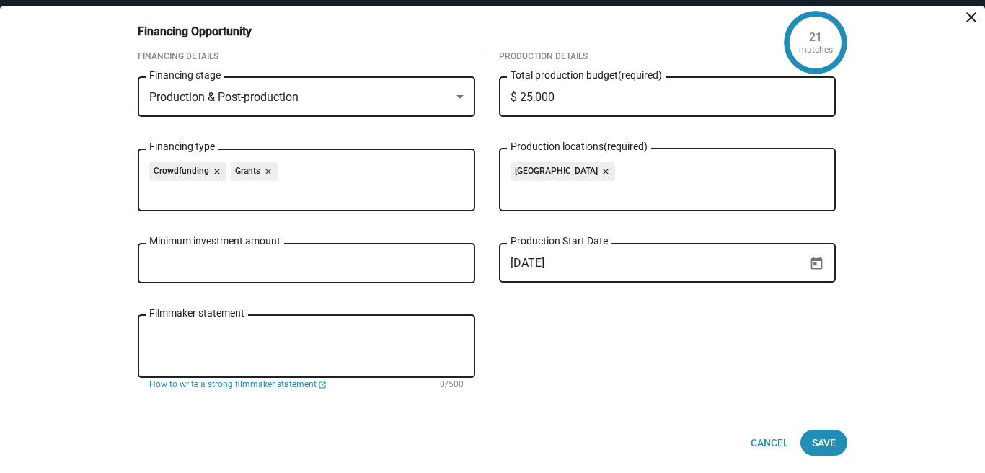
type input "$ 250,000"
click at [619, 340] on div "Production Details $ 250,000 Total production budget (required) [GEOGRAPHIC_DAT…" at bounding box center [668, 229] width 361 height 356
click at [258, 332] on textarea "Filmmaker statement" at bounding box center [306, 347] width 315 height 39
paste textarea "My name is [PERSON_NAME], I am a [DEMOGRAPHIC_DATA] Writer/Filmmaker. I am look…"
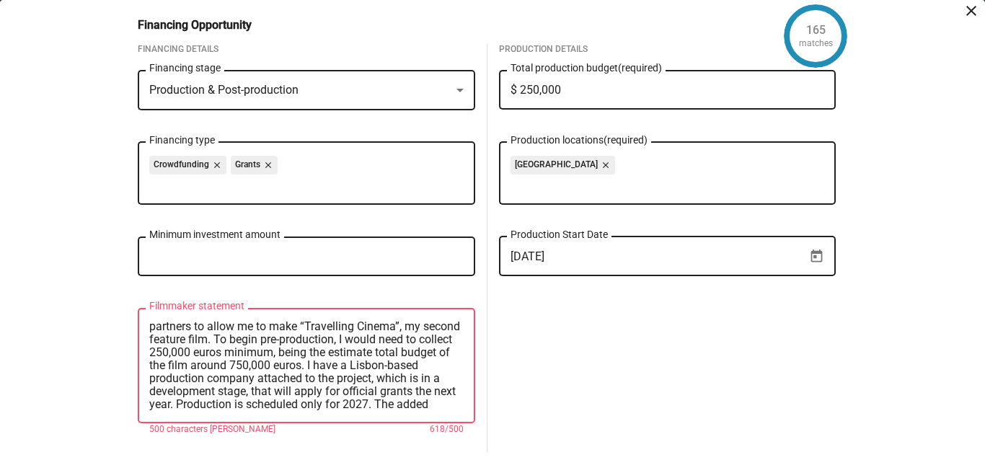
scroll to position [0, 0]
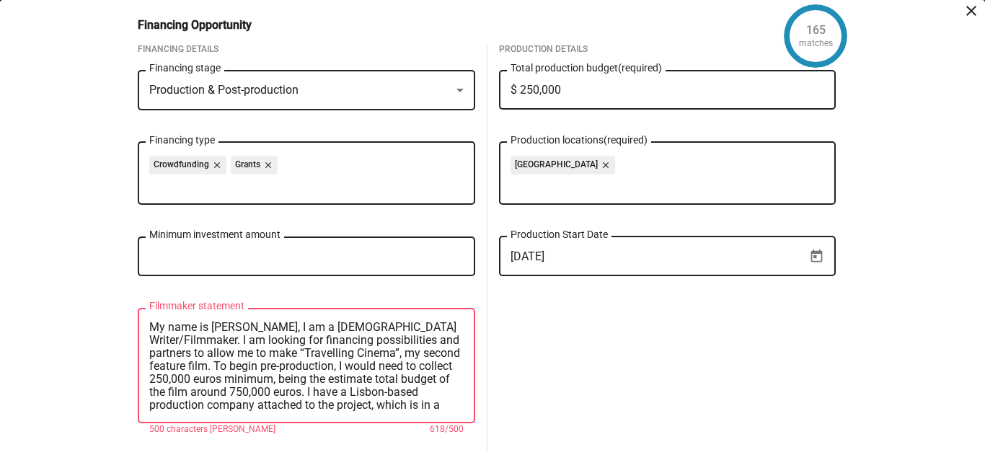
drag, startPoint x: 285, startPoint y: 326, endPoint x: 136, endPoint y: 322, distance: 148.7
click at [136, 322] on div "Financing Details Production & Post-production Financing stage Crowdfunding clo…" at bounding box center [306, 248] width 361 height 408
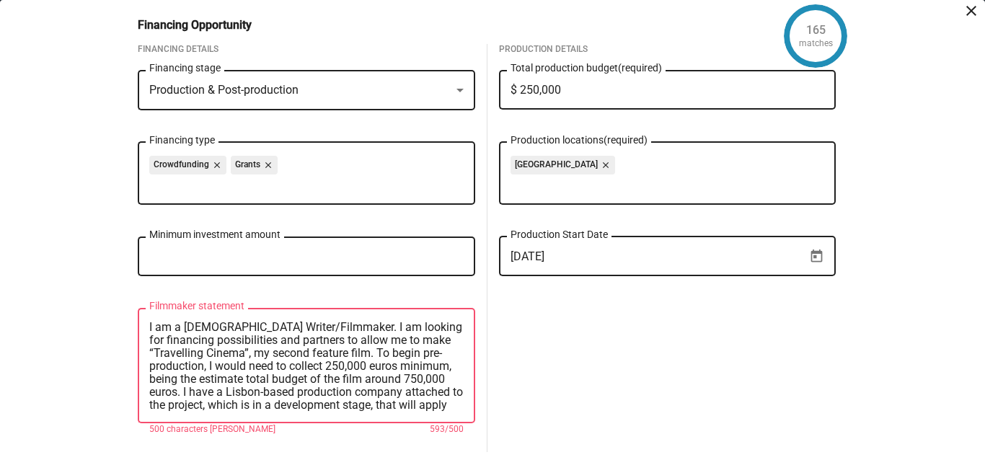
click at [365, 326] on textarea "I am a [DEMOGRAPHIC_DATA] Writer/Filmmaker. I am looking for financing possibil…" at bounding box center [306, 366] width 315 height 91
click at [193, 342] on textarea "I am a [DEMOGRAPHIC_DATA] Writer/Filmmaker looking for financing possibilities …" at bounding box center [306, 366] width 315 height 91
click at [171, 343] on textarea "I am a [DEMOGRAPHIC_DATA] Writer/Filmmaker looking for financing and partners t…" at bounding box center [306, 366] width 315 height 91
drag, startPoint x: 300, startPoint y: 338, endPoint x: 406, endPoint y: 339, distance: 106.1
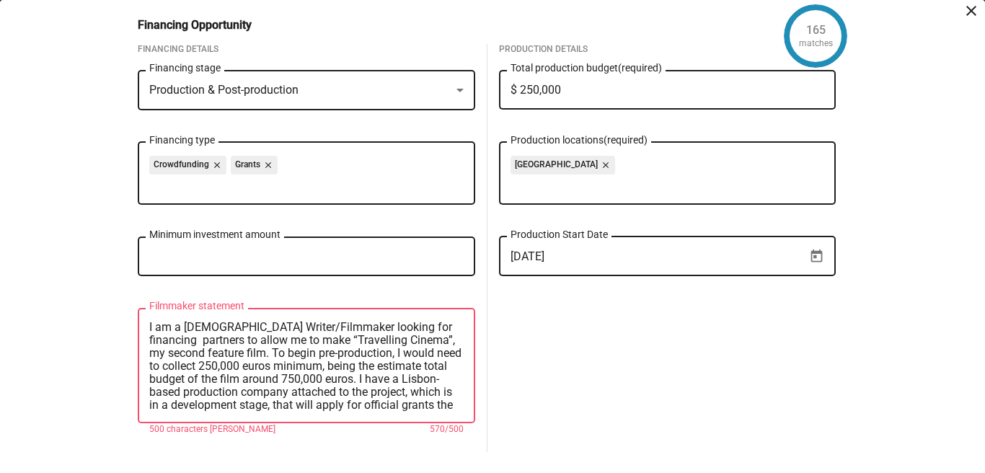
click at [406, 339] on textarea "I am a [DEMOGRAPHIC_DATA] Writer/Filmmaker looking for financing partners to al…" at bounding box center [306, 366] width 315 height 91
click at [190, 343] on textarea "I am a [DEMOGRAPHIC_DATA] Writer/Filmmaker looking for financing partners to al…" at bounding box center [306, 366] width 315 height 91
drag, startPoint x: 237, startPoint y: 337, endPoint x: 345, endPoint y: 335, distance: 107.5
click at [345, 335] on textarea "I am a [DEMOGRAPHIC_DATA] Writer/Filmmaker looking for financing partners. This…" at bounding box center [306, 366] width 315 height 91
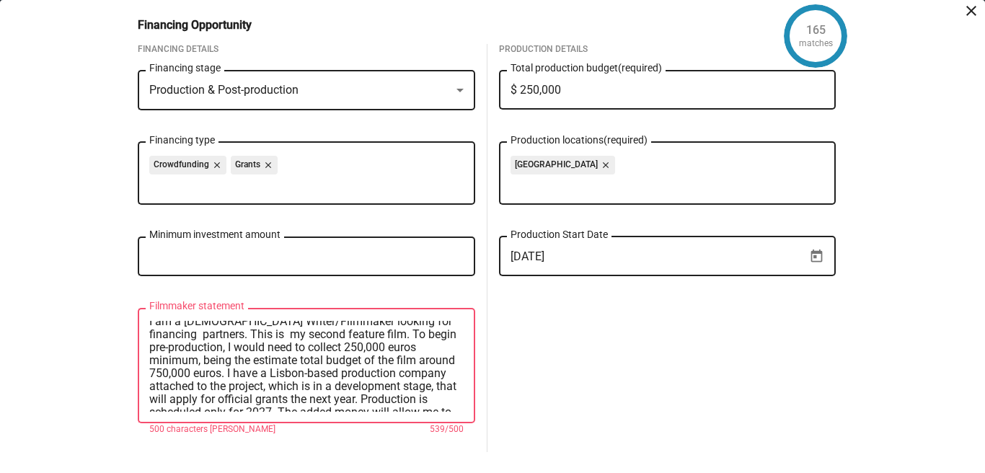
scroll to position [6, 0]
drag, startPoint x: 151, startPoint y: 359, endPoint x: 179, endPoint y: 370, distance: 30.4
click at [179, 370] on textarea "I am a [DEMOGRAPHIC_DATA] Writer/Filmmaker looking for financing partners. This…" at bounding box center [306, 366] width 315 height 91
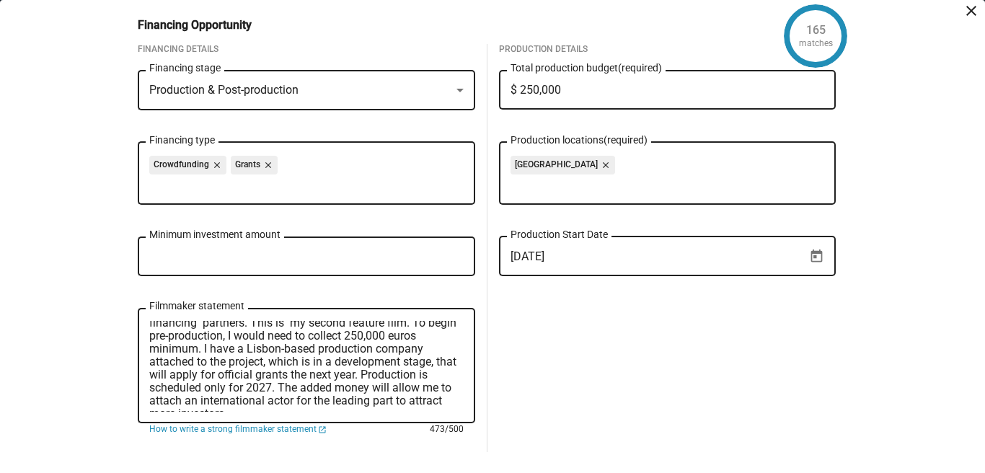
scroll to position [17, 0]
click at [361, 363] on textarea "I am a [DEMOGRAPHIC_DATA] Writer/Filmmaker looking for financing partners. This…" at bounding box center [306, 366] width 315 height 91
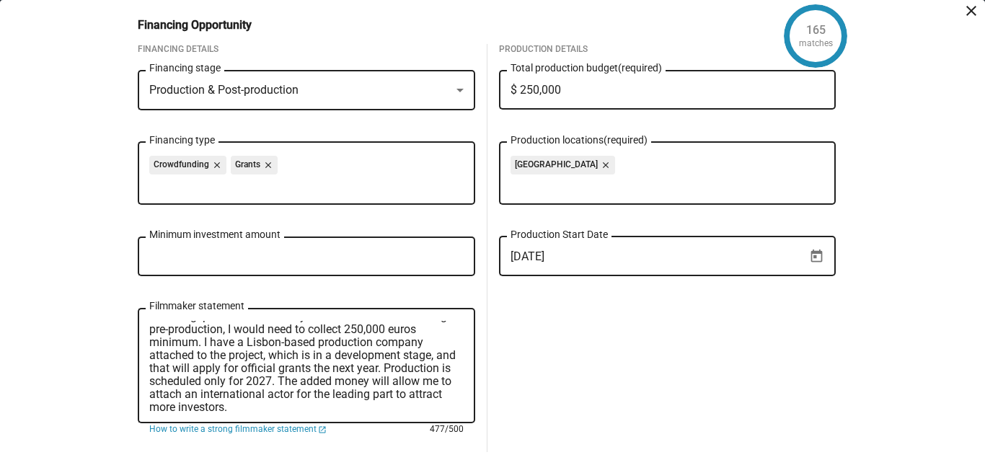
scroll to position [26, 0]
click at [444, 368] on textarea "I am a [DEMOGRAPHIC_DATA] Writer/Filmmaker looking for financing partners. This…" at bounding box center [306, 366] width 315 height 91
click at [219, 376] on textarea "I am a [DEMOGRAPHIC_DATA] Writer/Filmmaker looking for financing partners. This…" at bounding box center [306, 366] width 315 height 91
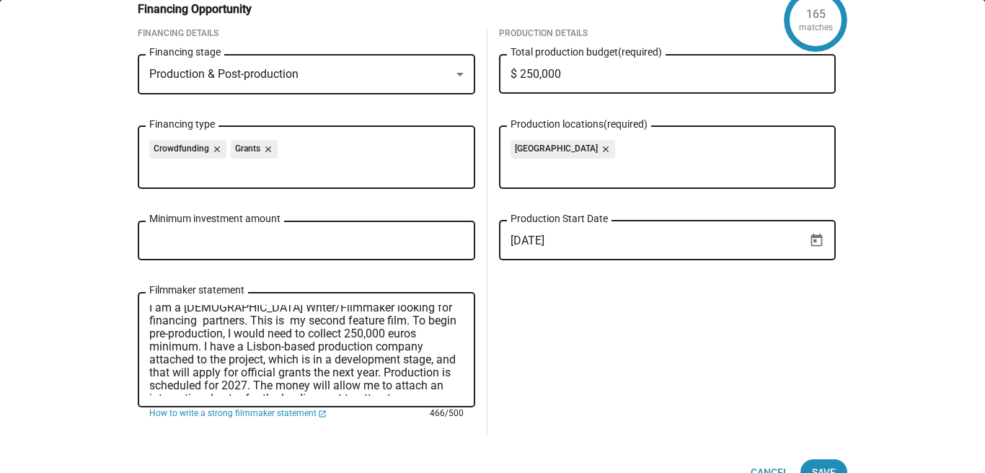
scroll to position [13, 0]
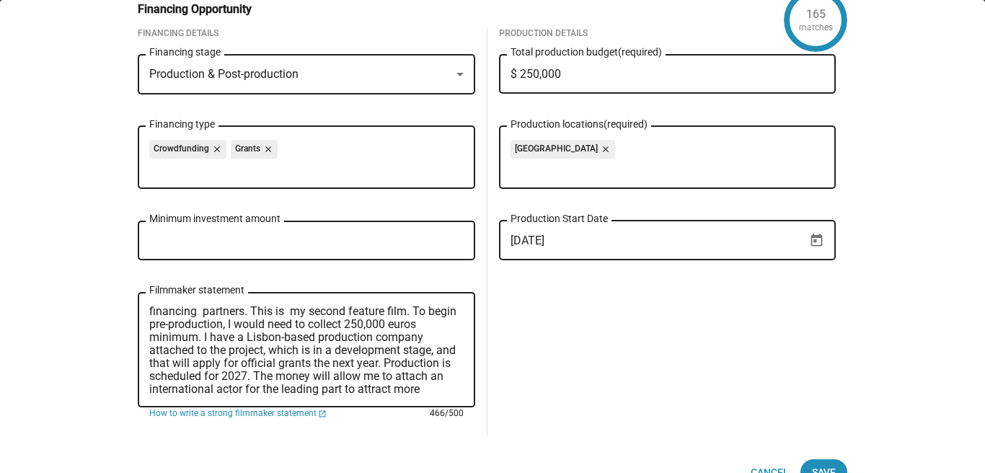
drag, startPoint x: 184, startPoint y: 376, endPoint x: 283, endPoint y: 372, distance: 98.9
click at [283, 372] on textarea "I am a [DEMOGRAPHIC_DATA] Writer/Filmmaker looking for financing partners. This…" at bounding box center [306, 350] width 315 height 91
click at [289, 350] on textarea "I am a [DEMOGRAPHIC_DATA] Writer/Filmmaker looking for financing partners. This…" at bounding box center [306, 350] width 315 height 91
drag, startPoint x: 182, startPoint y: 373, endPoint x: 438, endPoint y: 395, distance: 257.1
click at [438, 395] on div "I am a [DEMOGRAPHIC_DATA] Writer/Filmmaker looking for financing partners. This…" at bounding box center [306, 349] width 315 height 118
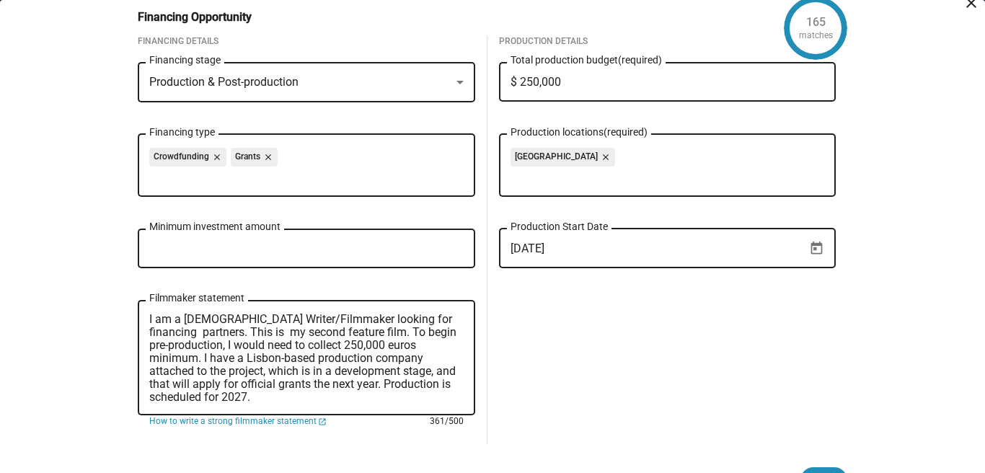
scroll to position [19, 0]
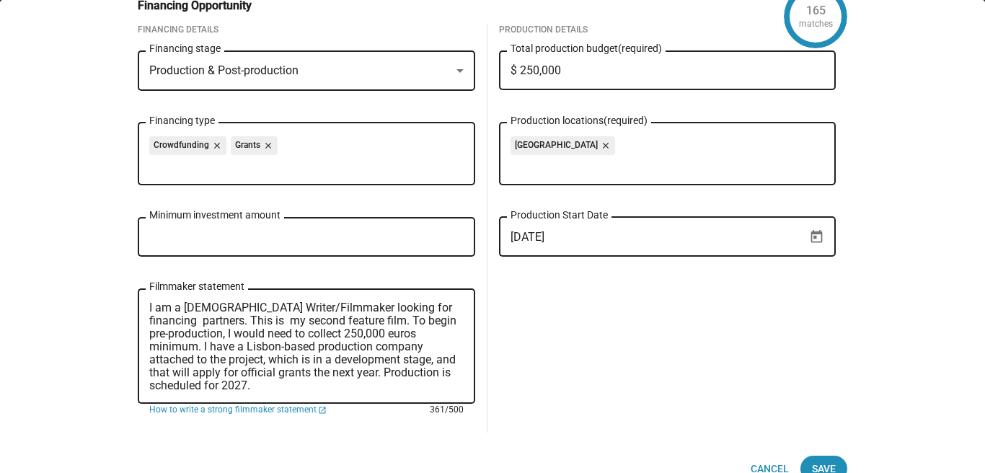
click at [209, 332] on textarea "I am a [DEMOGRAPHIC_DATA] Writer/Filmmaker looking for financing partners. This…" at bounding box center [306, 347] width 315 height 91
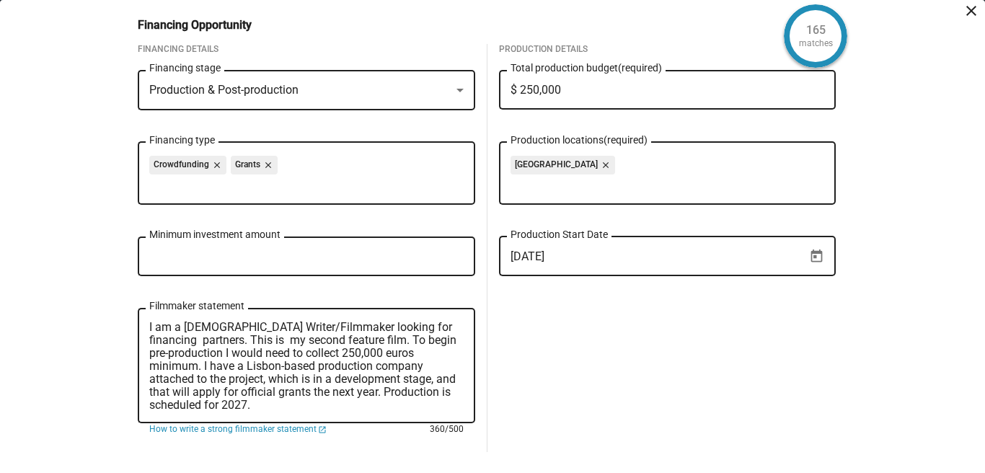
scroll to position [36, 0]
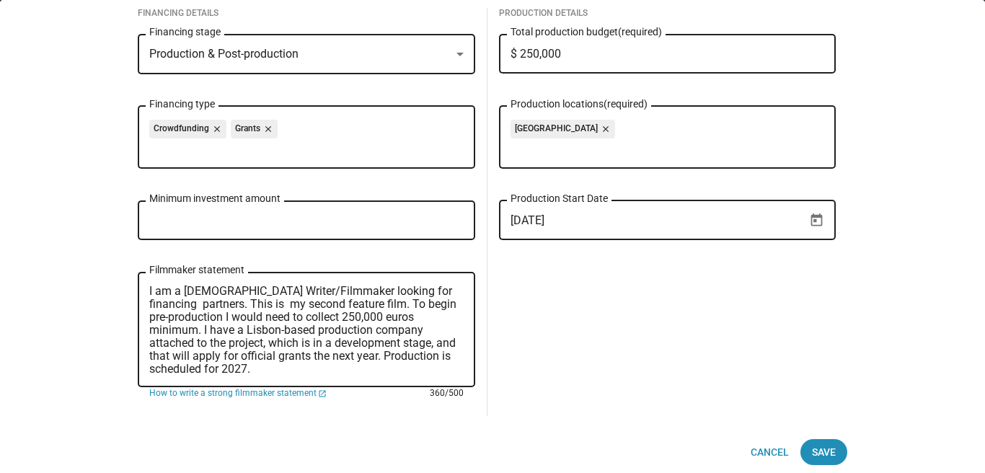
click at [242, 370] on textarea "I am a [DEMOGRAPHIC_DATA] Writer/Filmmaker looking for financing partners. This…" at bounding box center [306, 330] width 315 height 91
click at [419, 318] on textarea "I am a [DEMOGRAPHIC_DATA] Writer/Filmmaker looking for financing partners. This…" at bounding box center [306, 330] width 315 height 91
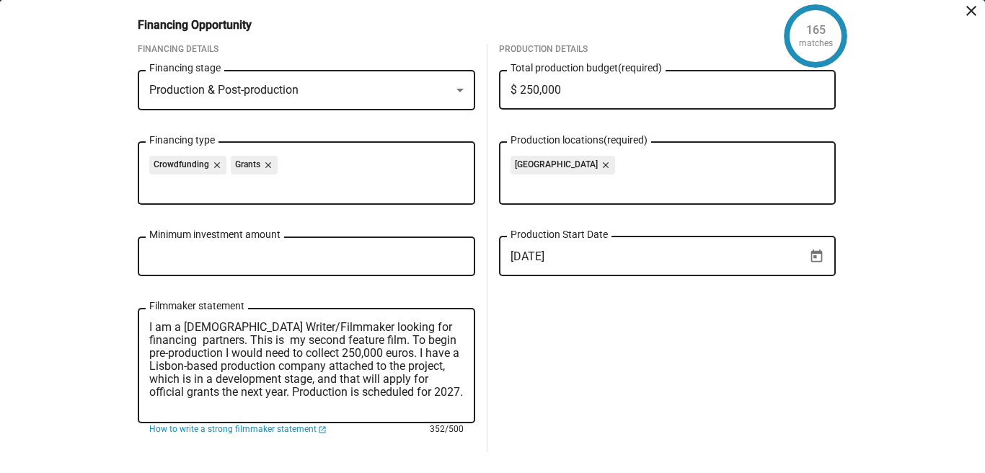
click at [375, 396] on textarea "I am a [DEMOGRAPHIC_DATA] Writer/Filmmaker looking for financing partners. This…" at bounding box center [306, 366] width 315 height 91
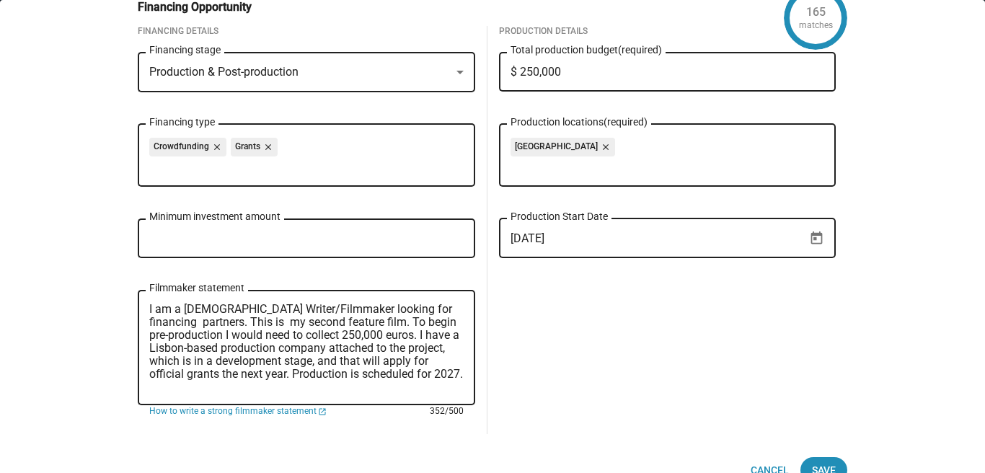
click at [375, 392] on textarea "I am a [DEMOGRAPHIC_DATA] Writer/Filmmaker looking for financing partners. This…" at bounding box center [306, 348] width 315 height 91
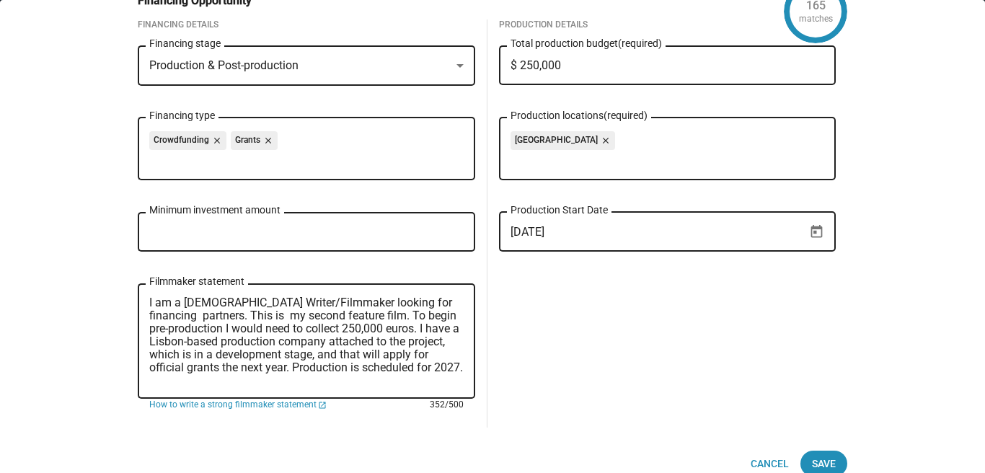
drag, startPoint x: 406, startPoint y: 329, endPoint x: 435, endPoint y: 326, distance: 29.0
click at [435, 326] on textarea "I am a [DEMOGRAPHIC_DATA] Writer/Filmmaker looking for financing partners. This…" at bounding box center [306, 342] width 315 height 91
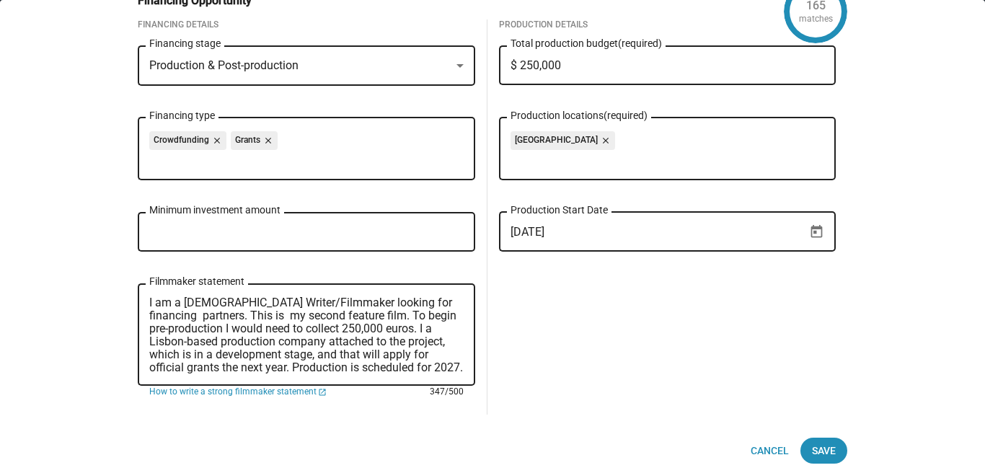
scroll to position [0, 0]
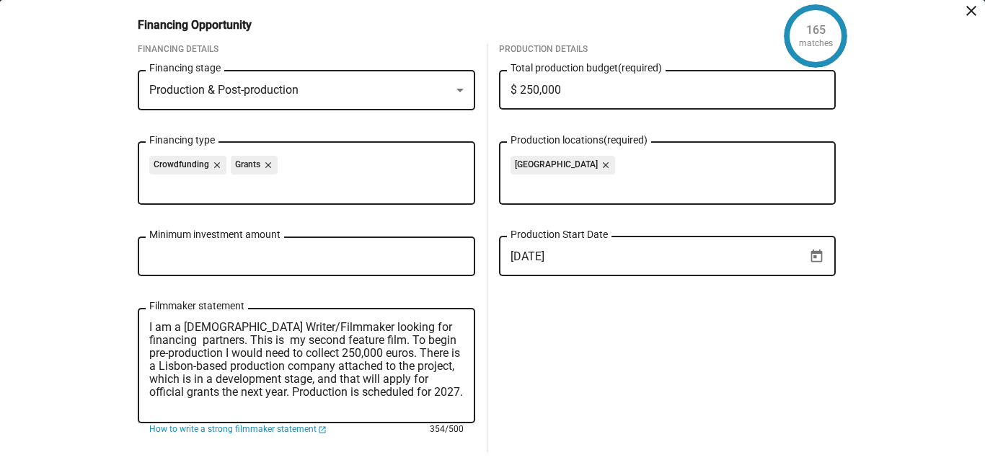
click at [377, 398] on textarea "I am a [DEMOGRAPHIC_DATA] Writer/Filmmaker looking for financing partners. This…" at bounding box center [306, 366] width 315 height 91
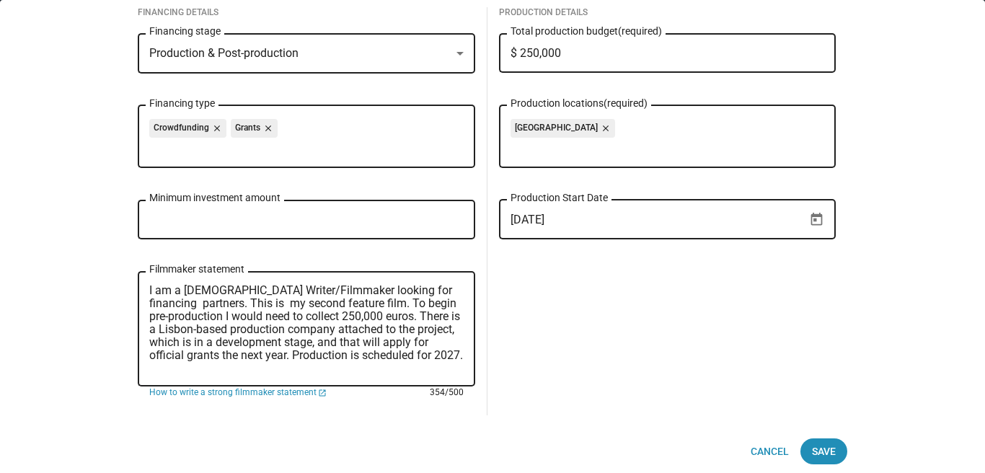
scroll to position [39, 0]
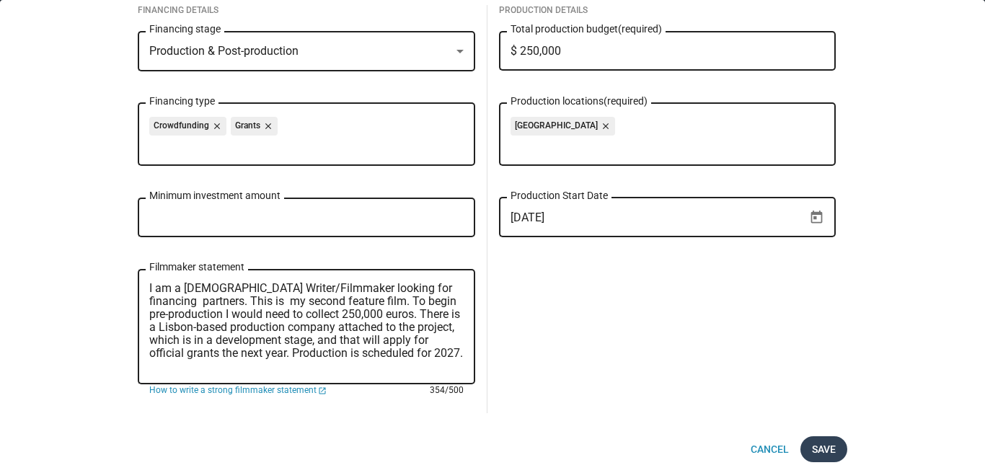
type textarea "I am a [DEMOGRAPHIC_DATA] Writer/Filmmaker looking for financing partners. This…"
click at [825, 447] on span "Save" at bounding box center [824, 449] width 24 height 26
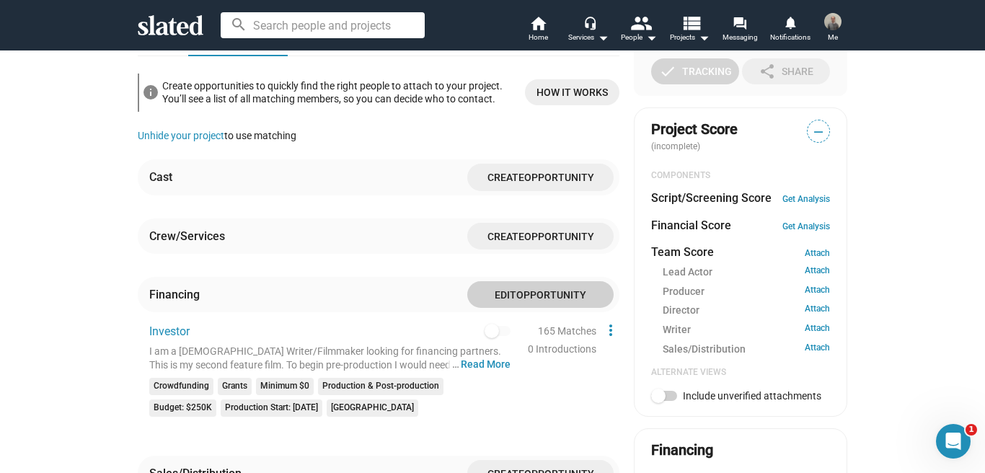
scroll to position [430, 0]
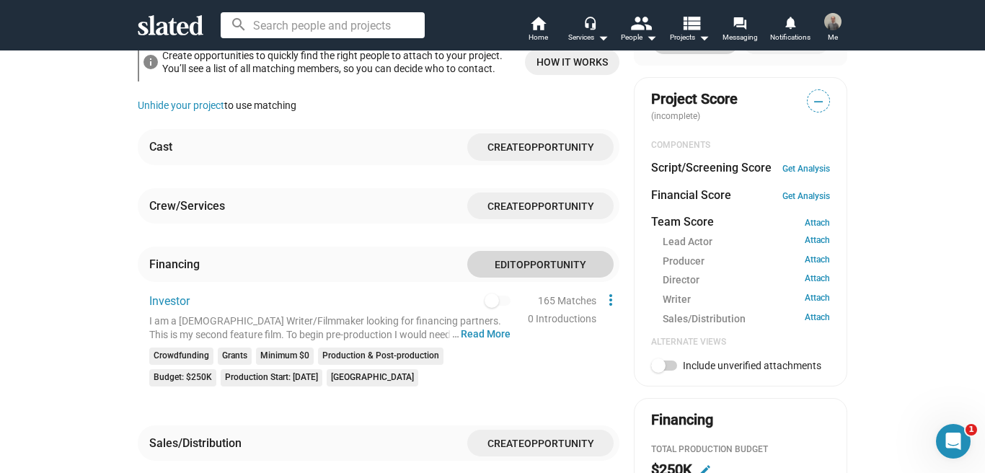
click at [535, 259] on span "Opportunity" at bounding box center [552, 265] width 70 height 12
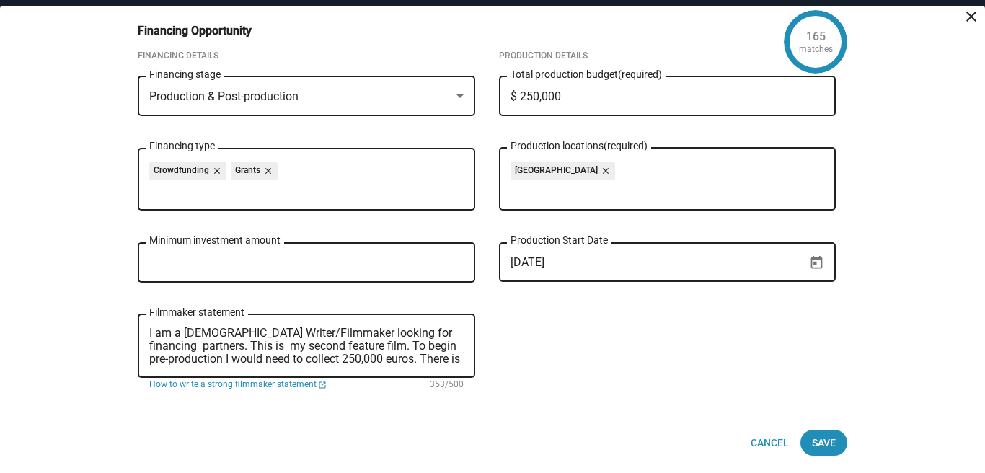
click at [417, 338] on textarea "I am a [DEMOGRAPHIC_DATA] Writer/Filmmaker looking for financing partners. This…" at bounding box center [306, 347] width 315 height 40
drag, startPoint x: 397, startPoint y: 335, endPoint x: 190, endPoint y: 340, distance: 206.4
click at [190, 340] on textarea "I am a [DEMOGRAPHIC_DATA] Writer/Filmmaker looking for financing partners. This…" at bounding box center [306, 347] width 315 height 40
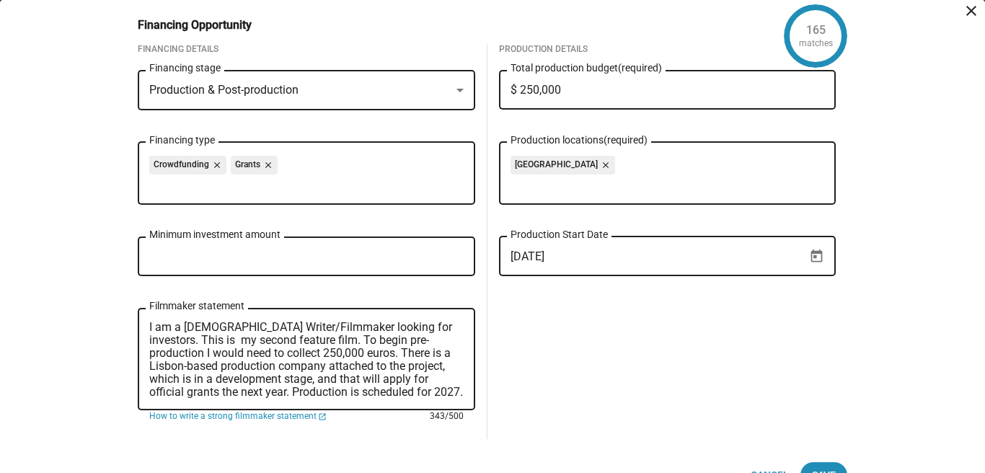
click at [196, 361] on textarea "I am a [DEMOGRAPHIC_DATA] Writer/Filmmaker looking for investors. This is my se…" at bounding box center [306, 360] width 315 height 78
click at [410, 325] on textarea "I am a [DEMOGRAPHIC_DATA] Writer/Filmmaker looking for investors. This is my se…" at bounding box center [306, 360] width 315 height 78
click at [395, 359] on textarea "I am a [DEMOGRAPHIC_DATA] Writer/Filmmaker looking for partners. This is my sec…" at bounding box center [306, 360] width 315 height 78
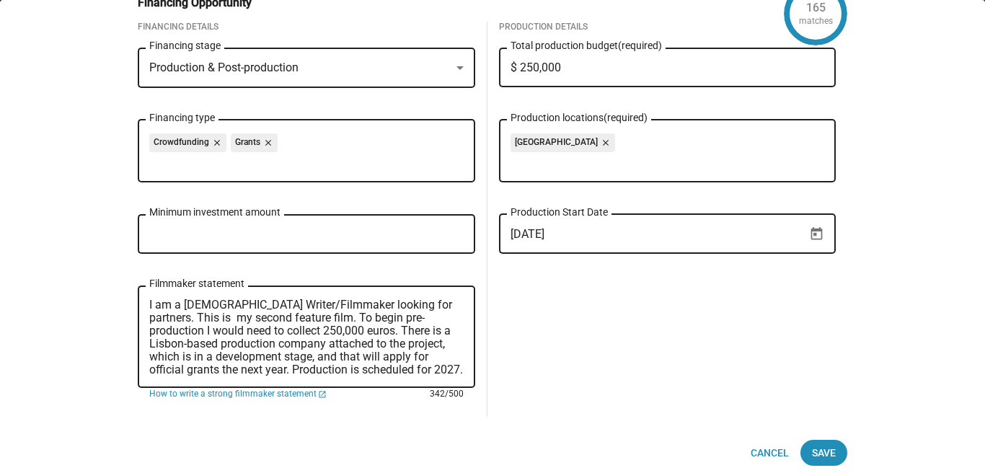
scroll to position [25, 0]
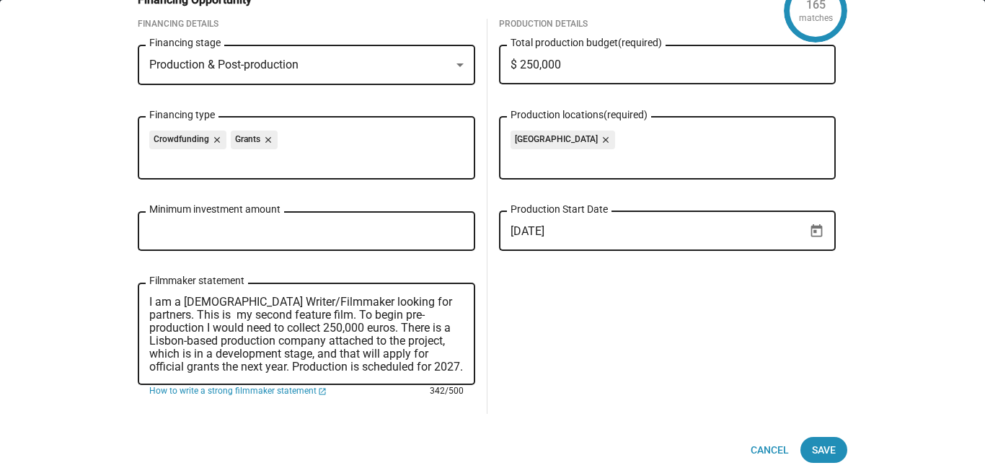
click at [397, 304] on textarea "I am a [DEMOGRAPHIC_DATA] Writer/Filmmaker looking for partners. This is my sec…" at bounding box center [306, 335] width 315 height 78
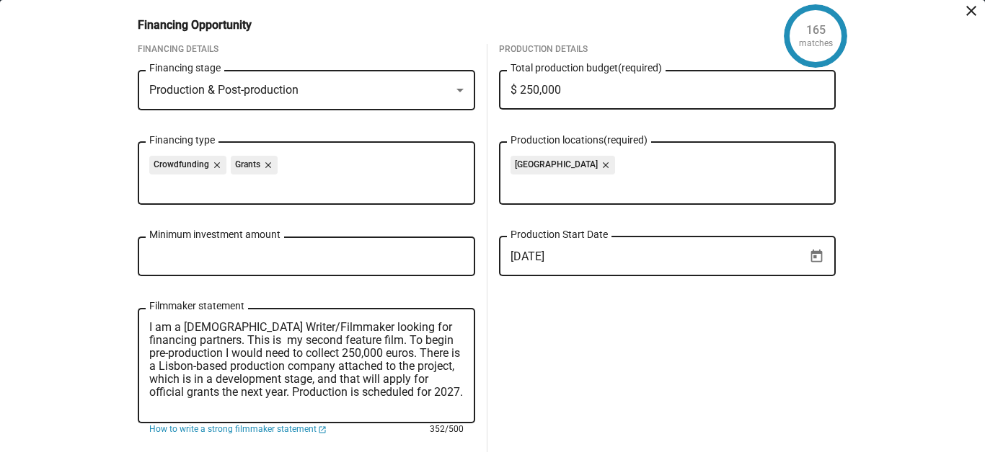
click at [194, 341] on textarea "I am a [DEMOGRAPHIC_DATA] Writer/Filmmaker looking for financing partners. This…" at bounding box center [306, 366] width 315 height 91
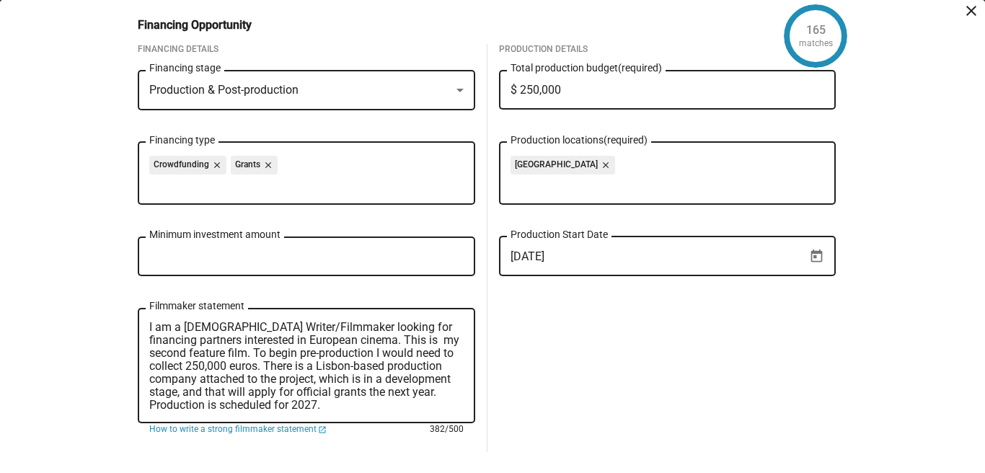
click at [265, 390] on textarea "I am a [DEMOGRAPHIC_DATA] Writer/Filmmaker looking for financing partners inter…" at bounding box center [306, 366] width 315 height 91
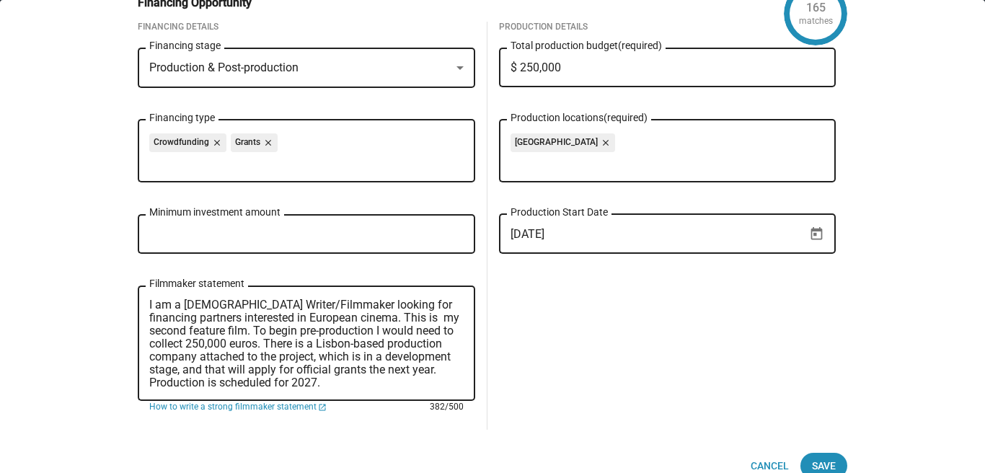
scroll to position [23, 0]
click at [334, 304] on textarea "I am a [DEMOGRAPHIC_DATA] Writer/Filmmaker looking for financing partners inter…" at bounding box center [306, 343] width 315 height 91
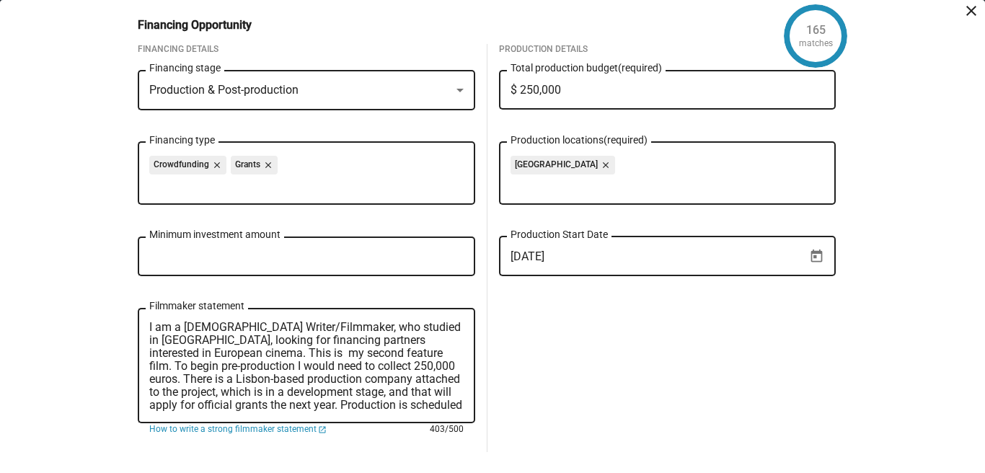
click at [341, 373] on textarea "I am a [DEMOGRAPHIC_DATA] Writer/Filmmaker, who studied in [GEOGRAPHIC_DATA], l…" at bounding box center [306, 366] width 315 height 91
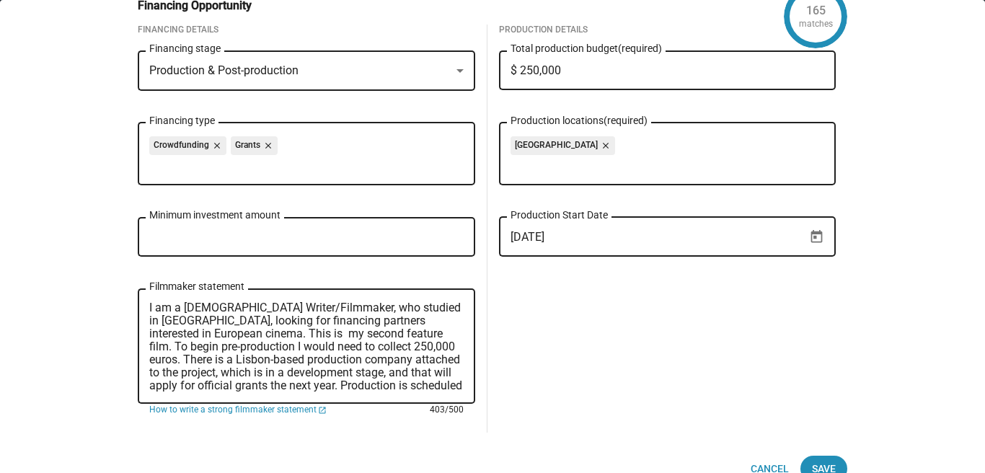
scroll to position [25, 0]
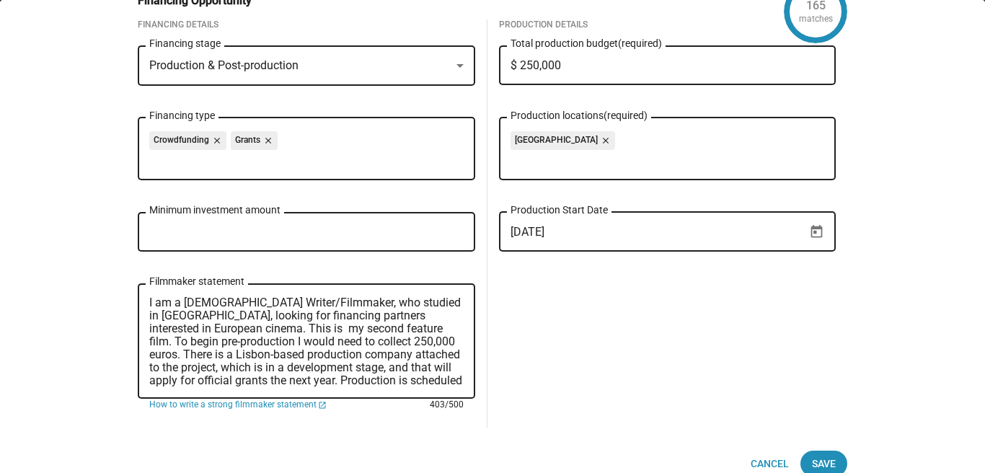
click at [256, 314] on textarea "I am a [DEMOGRAPHIC_DATA] Writer/Filmmaker, who studied in [GEOGRAPHIC_DATA], l…" at bounding box center [306, 342] width 315 height 91
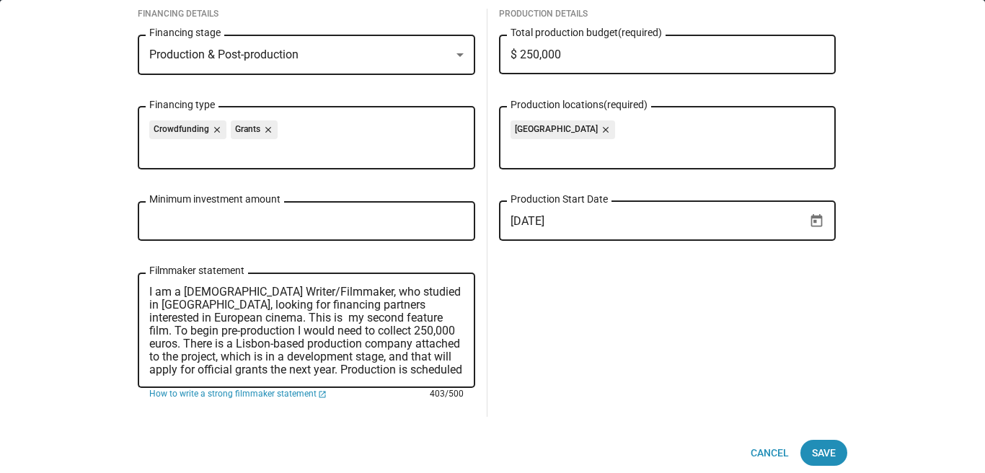
scroll to position [38, 0]
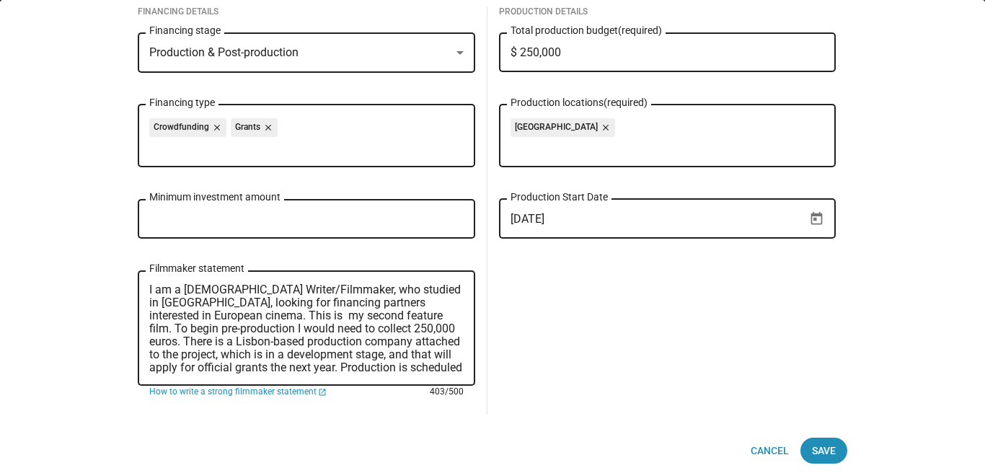
click at [379, 362] on textarea "I am a [DEMOGRAPHIC_DATA] Writer/Filmmaker, who studied in [GEOGRAPHIC_DATA], l…" at bounding box center [306, 329] width 315 height 91
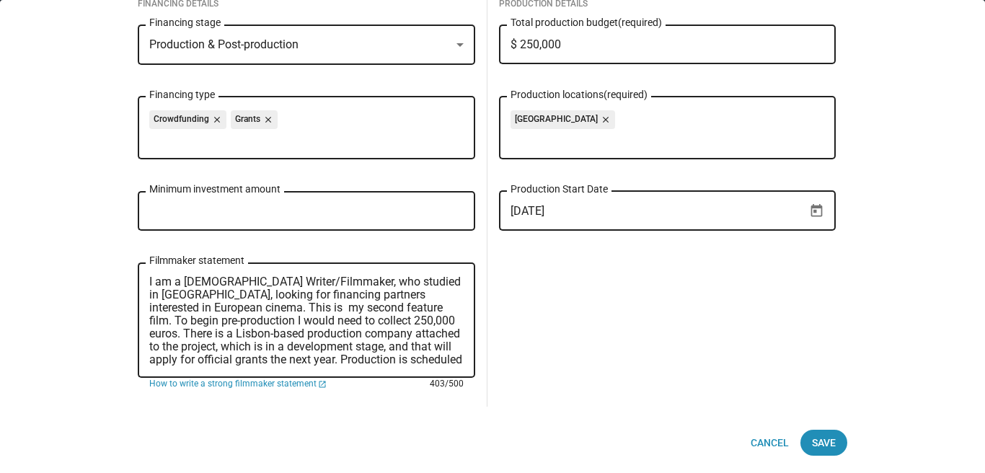
click at [362, 313] on textarea "I am a [DEMOGRAPHIC_DATA] Writer/Filmmaker, who studied in [GEOGRAPHIC_DATA], l…" at bounding box center [306, 321] width 315 height 91
click at [382, 306] on textarea "I am a [DEMOGRAPHIC_DATA] Writer/Filmmaker, who studied in [GEOGRAPHIC_DATA], l…" at bounding box center [306, 321] width 315 height 91
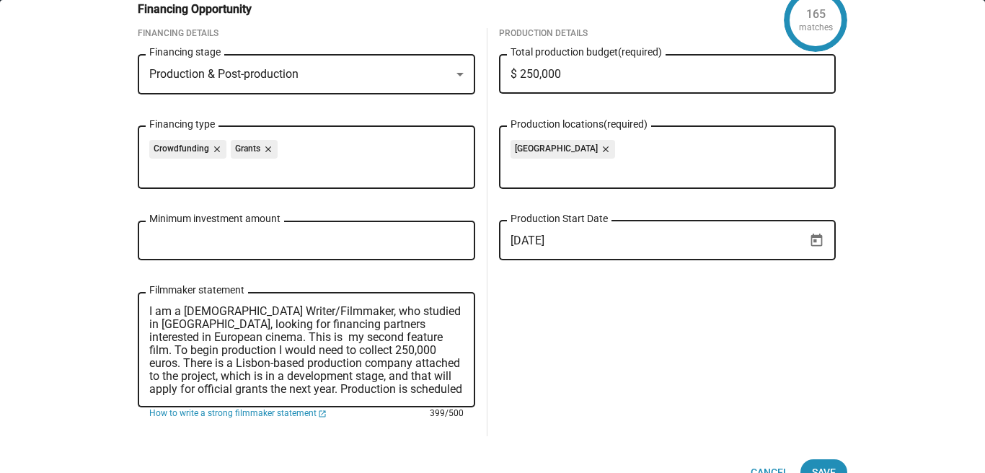
scroll to position [20, 0]
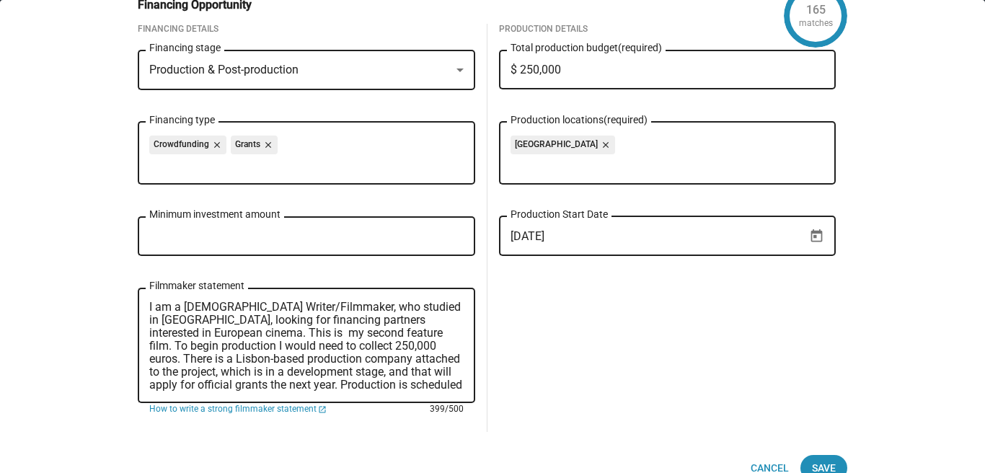
click at [387, 385] on textarea "I am a [DEMOGRAPHIC_DATA] Writer/Filmmaker, who studied in [GEOGRAPHIC_DATA], l…" at bounding box center [306, 346] width 315 height 91
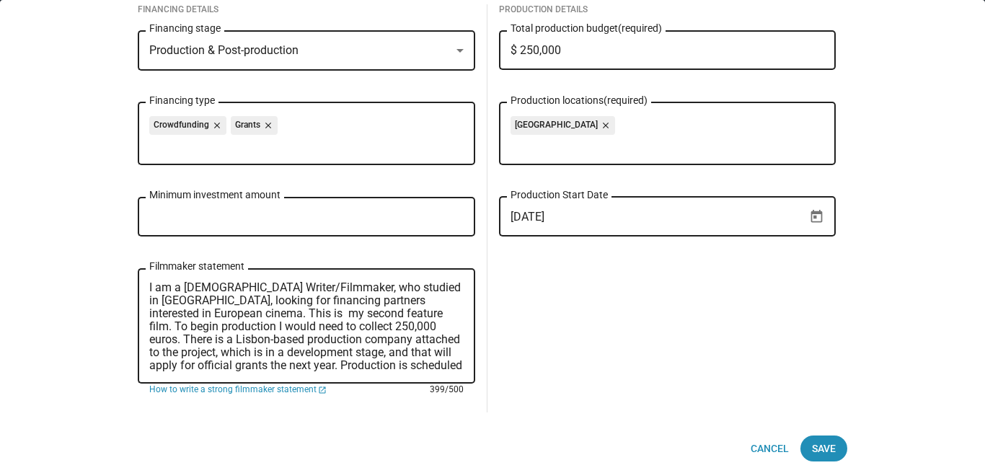
scroll to position [45, 0]
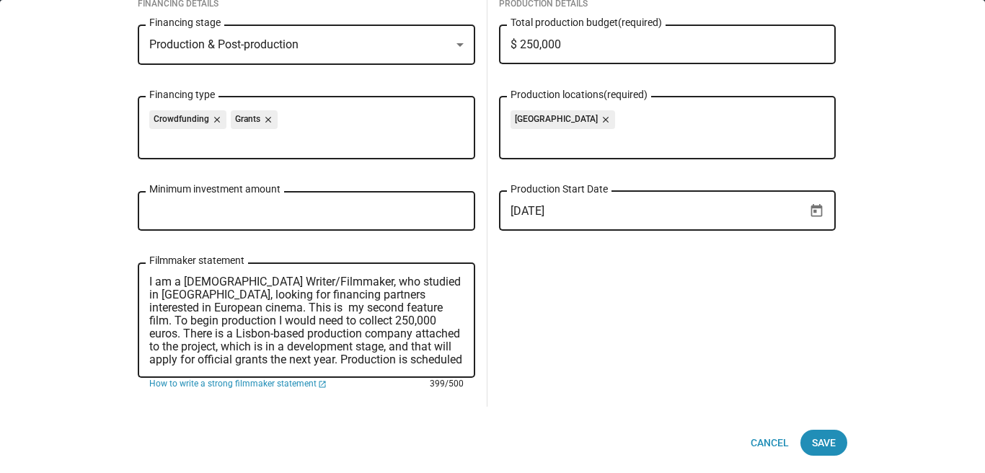
click at [361, 307] on textarea "I am a [DEMOGRAPHIC_DATA] Writer/Filmmaker, who studied in [GEOGRAPHIC_DATA], l…" at bounding box center [306, 321] width 315 height 91
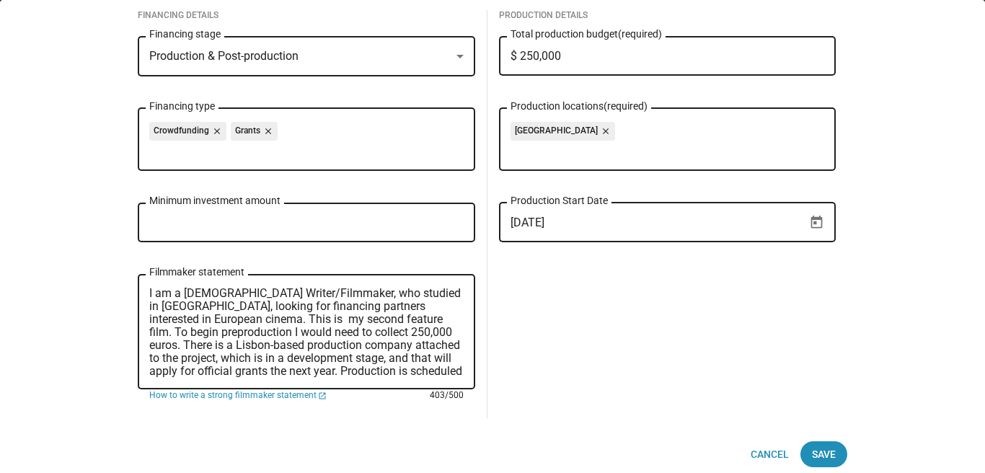
scroll to position [0, 0]
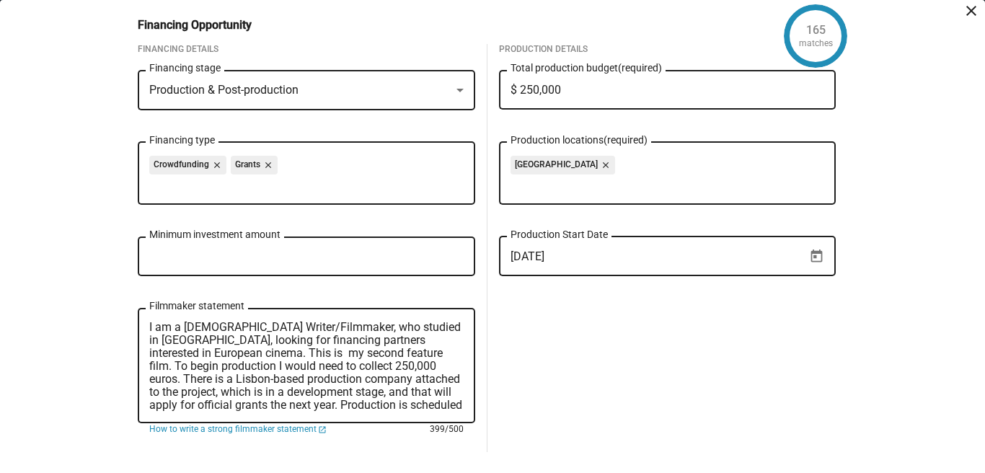
click at [237, 366] on textarea "I am a [DEMOGRAPHIC_DATA] Writer/Filmmaker, who studied in [GEOGRAPHIC_DATA], l…" at bounding box center [306, 366] width 315 height 91
click at [267, 384] on textarea "I am a [DEMOGRAPHIC_DATA] Writer/Filmmaker, who studied in [GEOGRAPHIC_DATA], l…" at bounding box center [306, 366] width 315 height 91
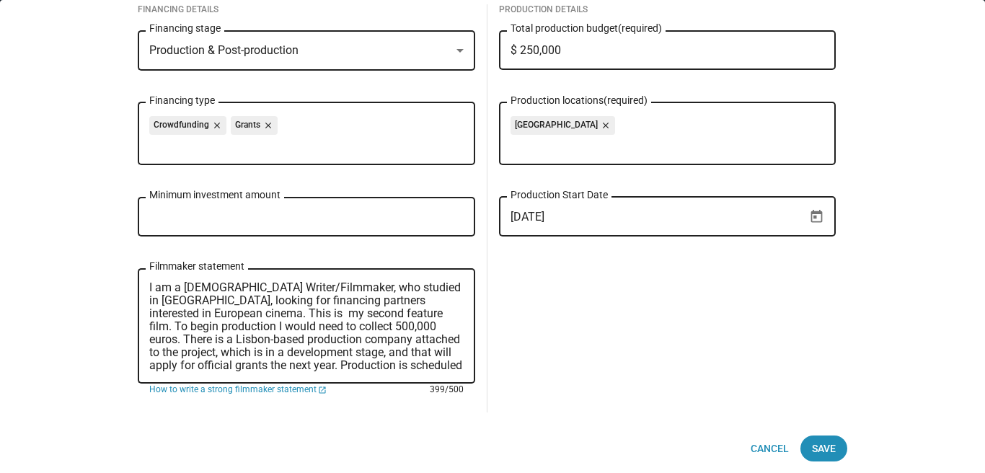
scroll to position [45, 0]
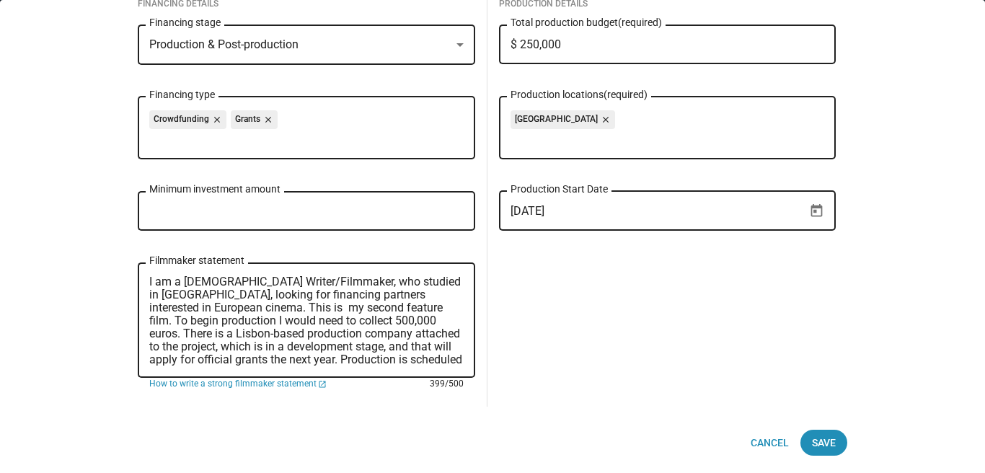
click at [312, 309] on textarea "I am a [DEMOGRAPHIC_DATA] Writer/Filmmaker, who studied in [GEOGRAPHIC_DATA], l…" at bounding box center [306, 321] width 315 height 91
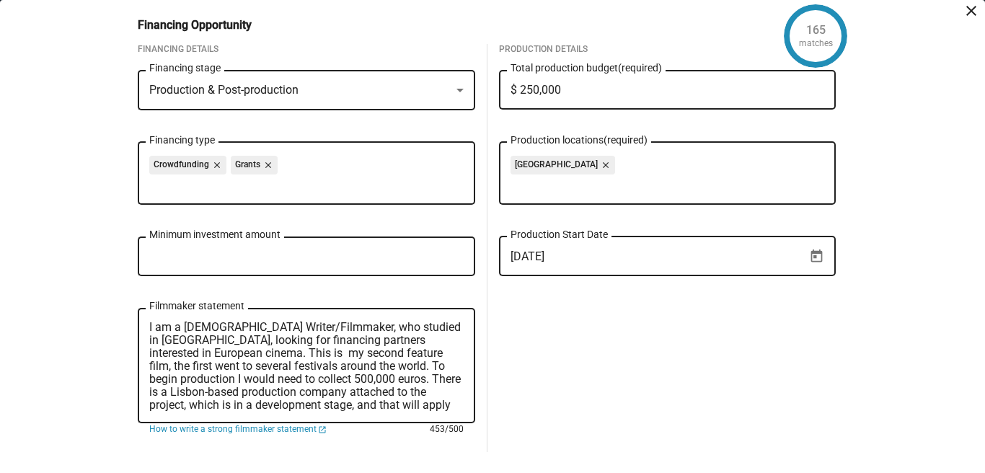
click at [325, 352] on textarea "I am a [DEMOGRAPHIC_DATA] Writer/Filmmaker, who studied in [GEOGRAPHIC_DATA], l…" at bounding box center [306, 366] width 315 height 91
click at [311, 353] on textarea "I am a [DEMOGRAPHIC_DATA] Writer/Filmmaker, who studied in [GEOGRAPHIC_DATA], l…" at bounding box center [306, 366] width 315 height 91
click at [281, 366] on textarea "I am a [DEMOGRAPHIC_DATA] Writer/Filmmaker, who studied in [GEOGRAPHIC_DATA], l…" at bounding box center [306, 366] width 315 height 91
click at [404, 353] on textarea "I am a [DEMOGRAPHIC_DATA] Writer/Filmmaker, who studied in [GEOGRAPHIC_DATA], l…" at bounding box center [306, 366] width 315 height 91
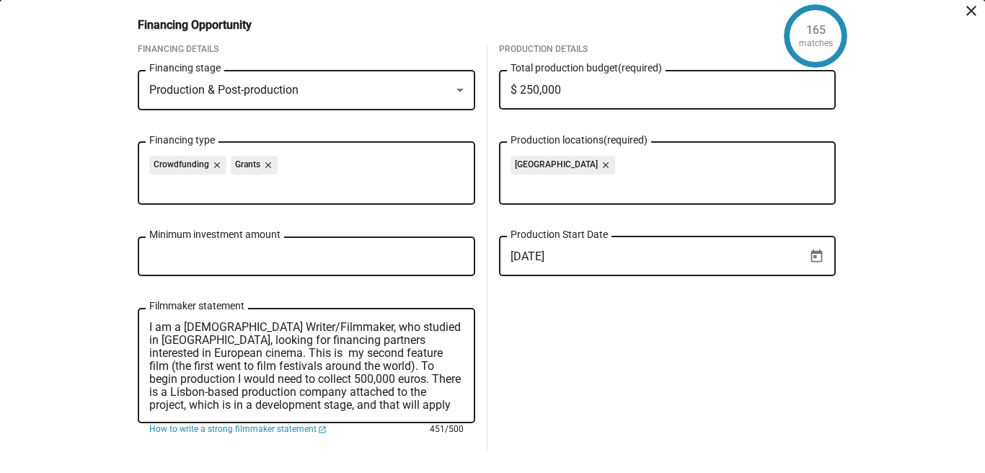
click at [379, 351] on textarea "I am a [DEMOGRAPHIC_DATA] Writer/Filmmaker, who studied in [GEOGRAPHIC_DATA], l…" at bounding box center [306, 366] width 315 height 91
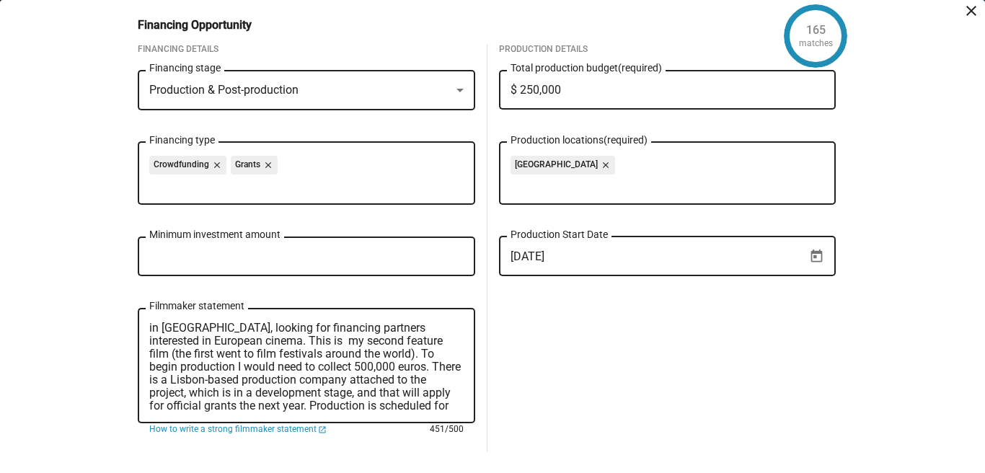
scroll to position [13, 0]
click at [331, 392] on textarea "I am a [DEMOGRAPHIC_DATA] Writer/Filmmaker, who studied in [GEOGRAPHIC_DATA], l…" at bounding box center [306, 366] width 315 height 91
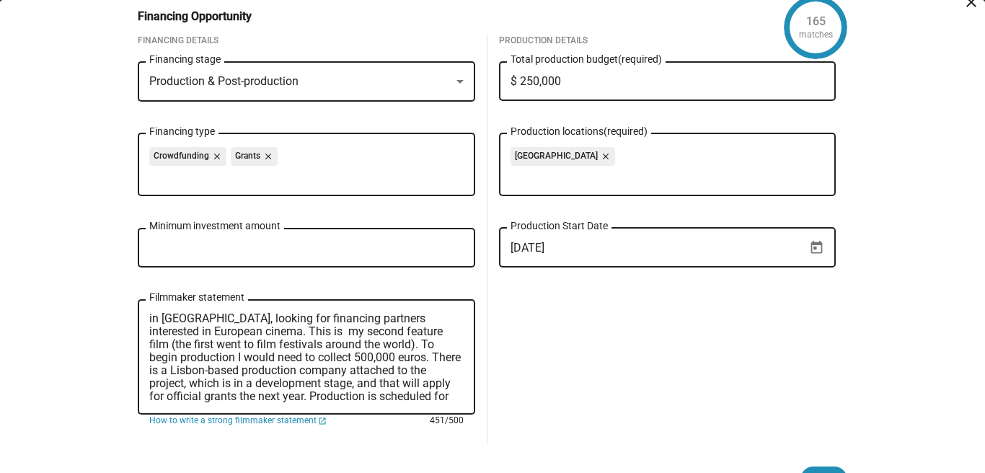
click at [198, 357] on textarea "I am a [DEMOGRAPHIC_DATA] Writer/Filmmaker, who studied in [GEOGRAPHIC_DATA], l…" at bounding box center [306, 357] width 315 height 91
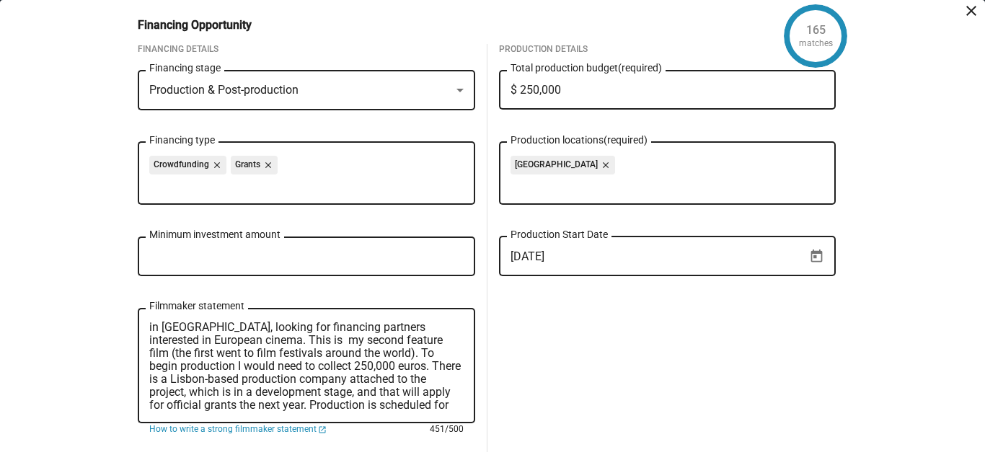
click at [395, 378] on textarea "I am a [DEMOGRAPHIC_DATA] Writer/Filmmaker, who studied in [GEOGRAPHIC_DATA], l…" at bounding box center [306, 366] width 315 height 91
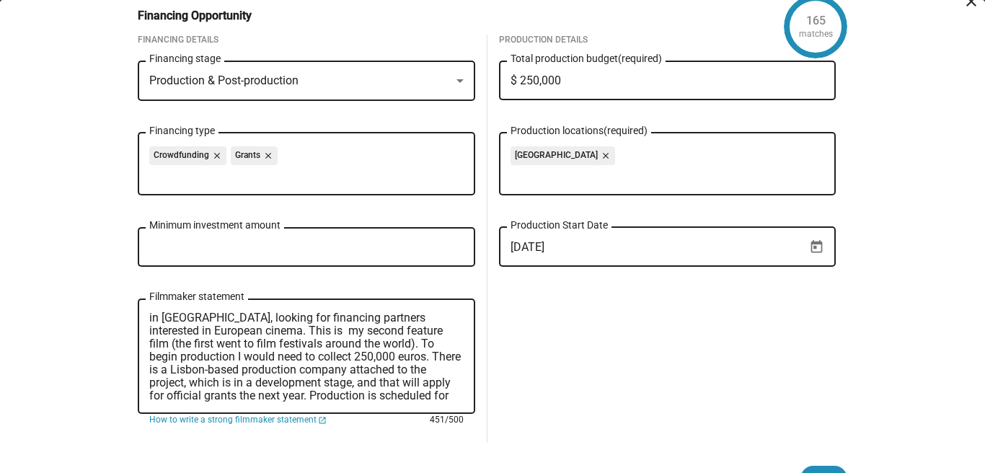
scroll to position [16, 0]
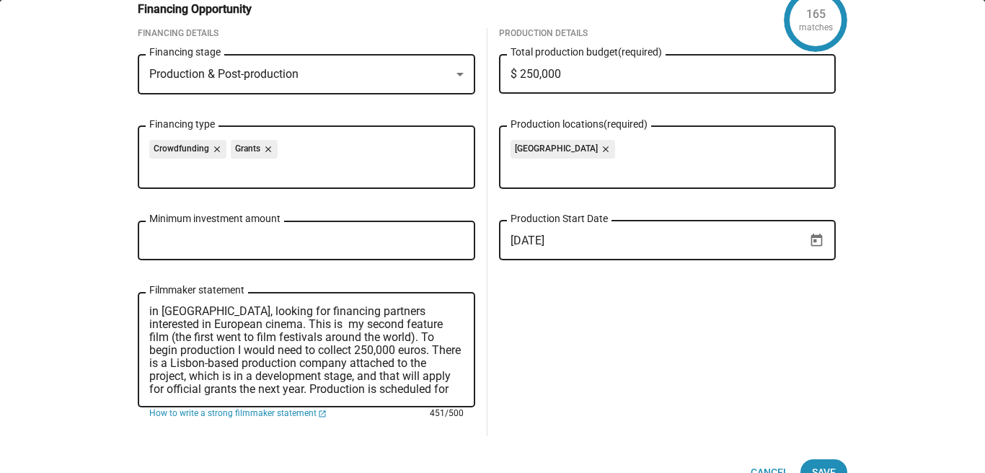
click at [391, 390] on textarea "I am a [DEMOGRAPHIC_DATA] Writer/Filmmaker, who studied in [GEOGRAPHIC_DATA], l…" at bounding box center [306, 350] width 315 height 91
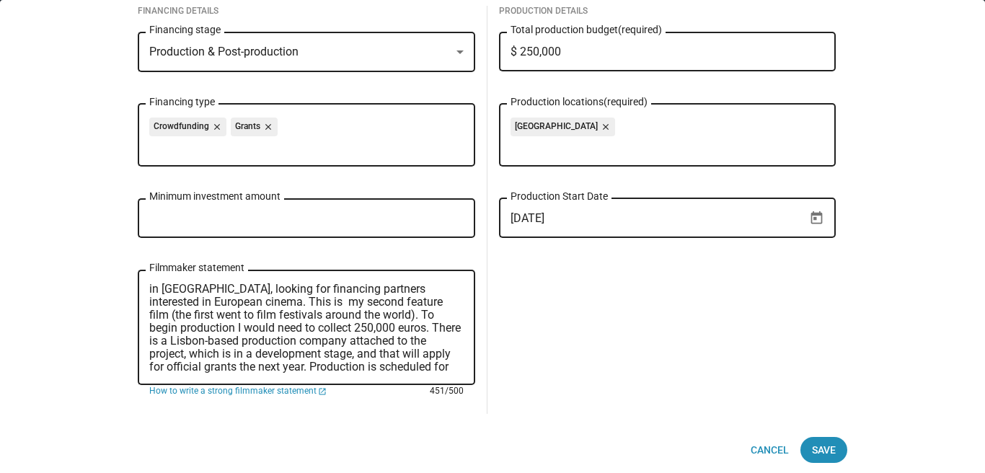
scroll to position [45, 0]
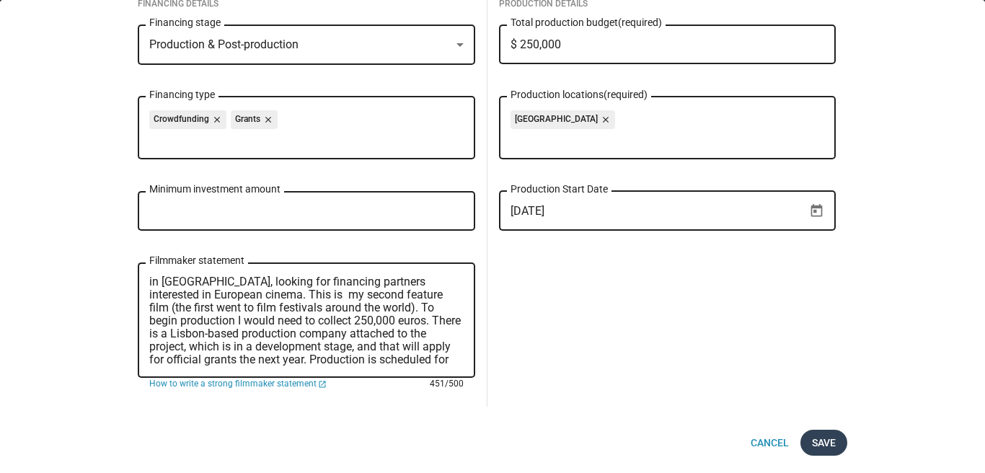
type textarea "I am a [DEMOGRAPHIC_DATA] Writer/Filmmaker, who studied in [GEOGRAPHIC_DATA], l…"
click at [828, 439] on span "Save" at bounding box center [824, 443] width 24 height 26
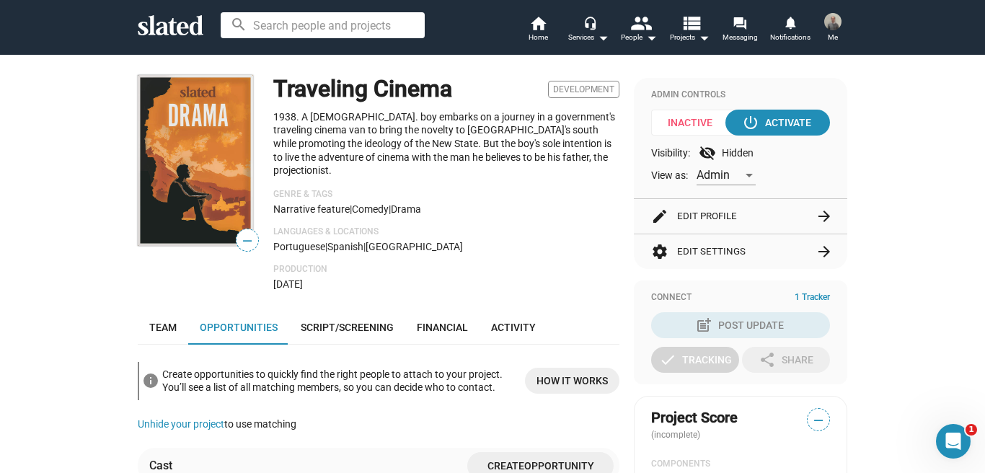
scroll to position [76, 0]
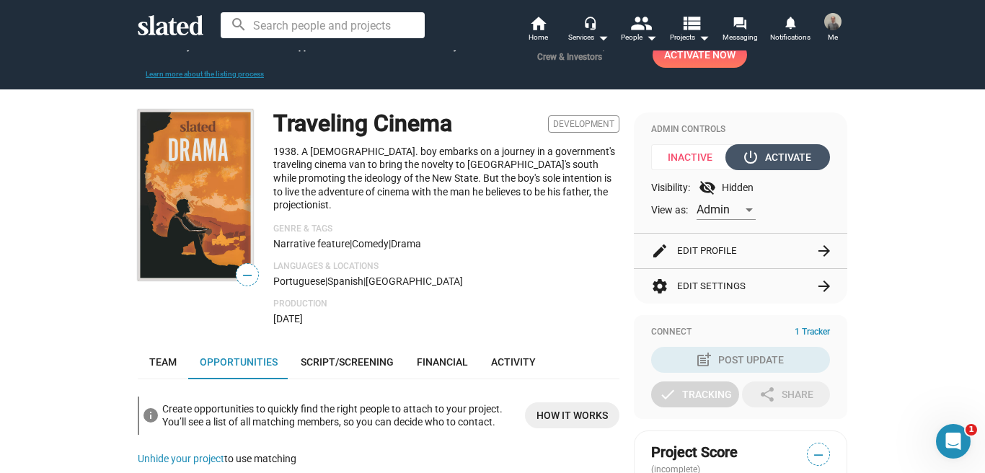
click at [778, 160] on div "power_settings_new Activate" at bounding box center [778, 157] width 66 height 26
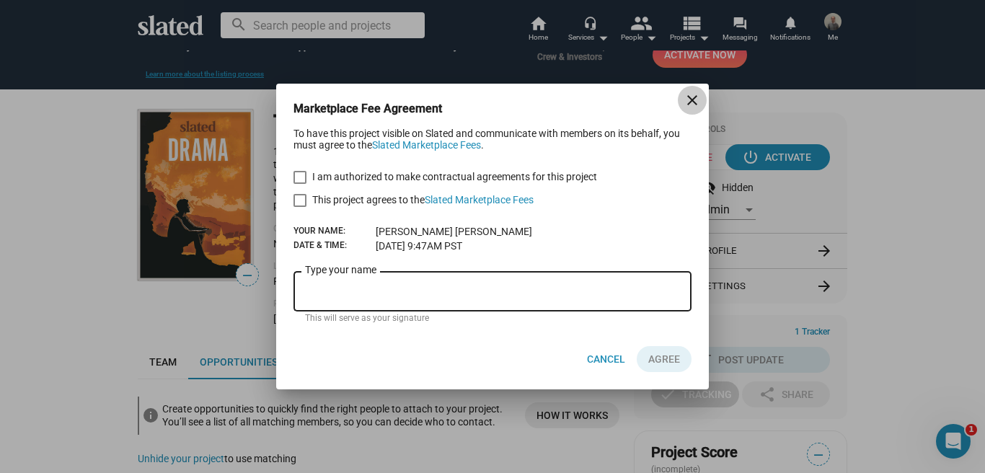
click at [693, 102] on mat-icon "close" at bounding box center [692, 100] width 17 height 17
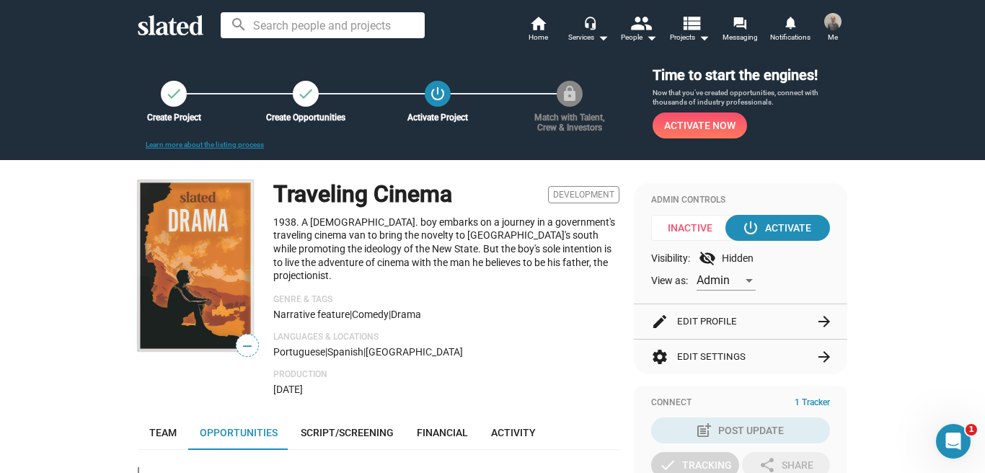
scroll to position [0, 0]
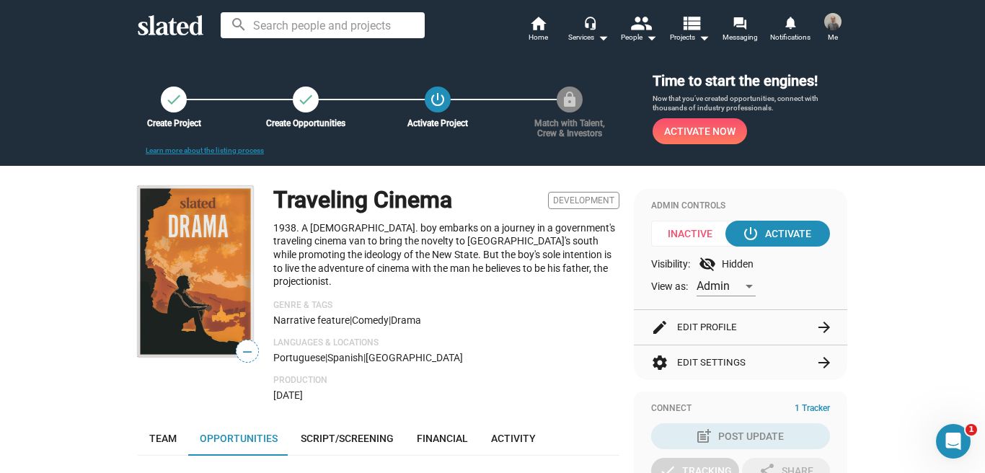
click at [834, 31] on span "Me" at bounding box center [833, 37] width 10 height 17
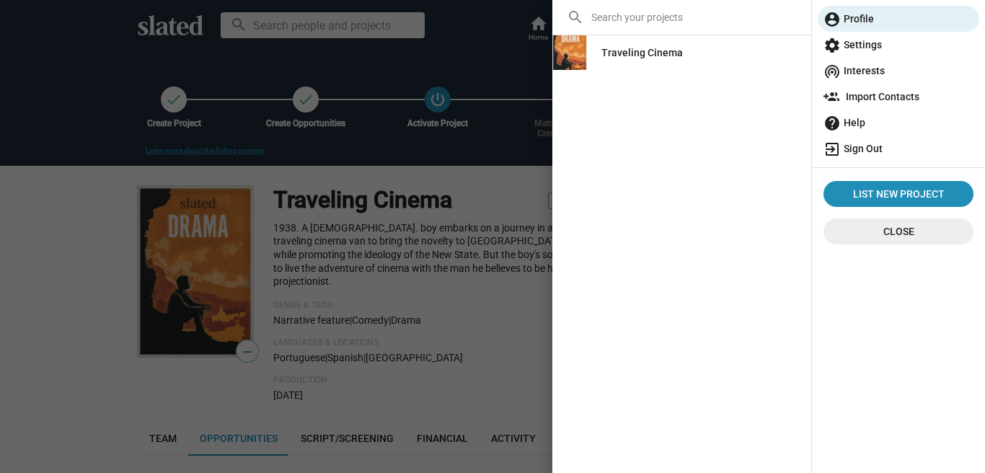
click at [869, 151] on span "exit_to_app Sign Out" at bounding box center [899, 149] width 150 height 26
